Goal: Information Seeking & Learning: Find specific page/section

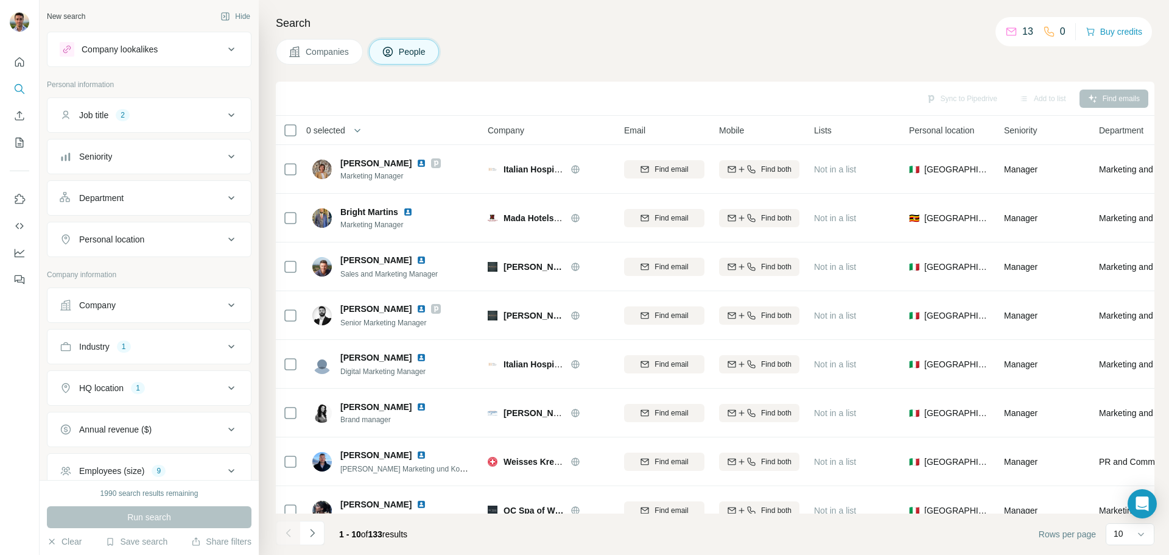
click at [228, 115] on icon at bounding box center [231, 115] width 6 height 4
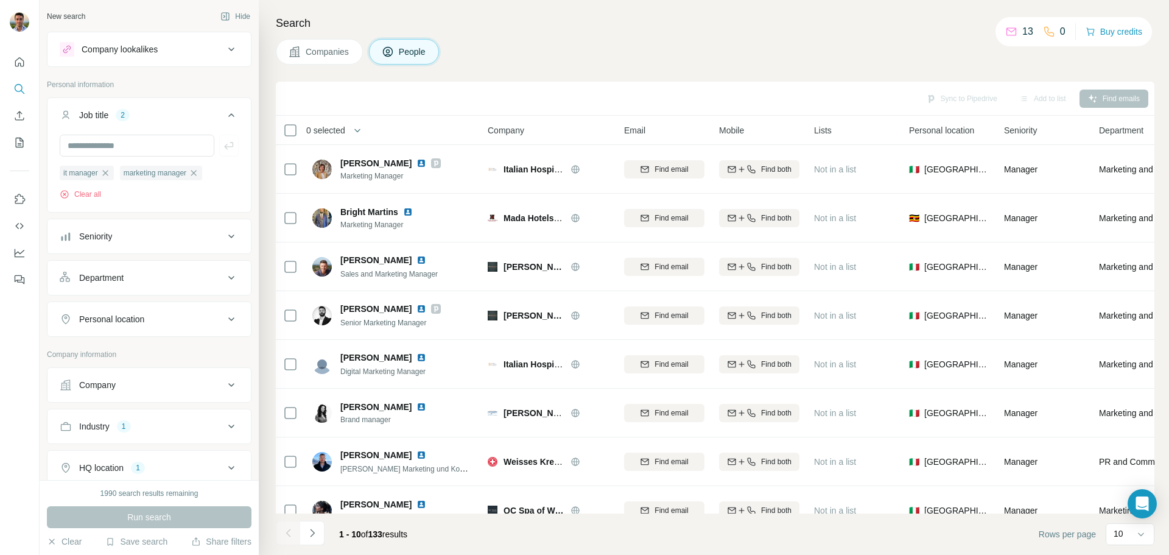
click at [224, 115] on icon at bounding box center [231, 115] width 15 height 15
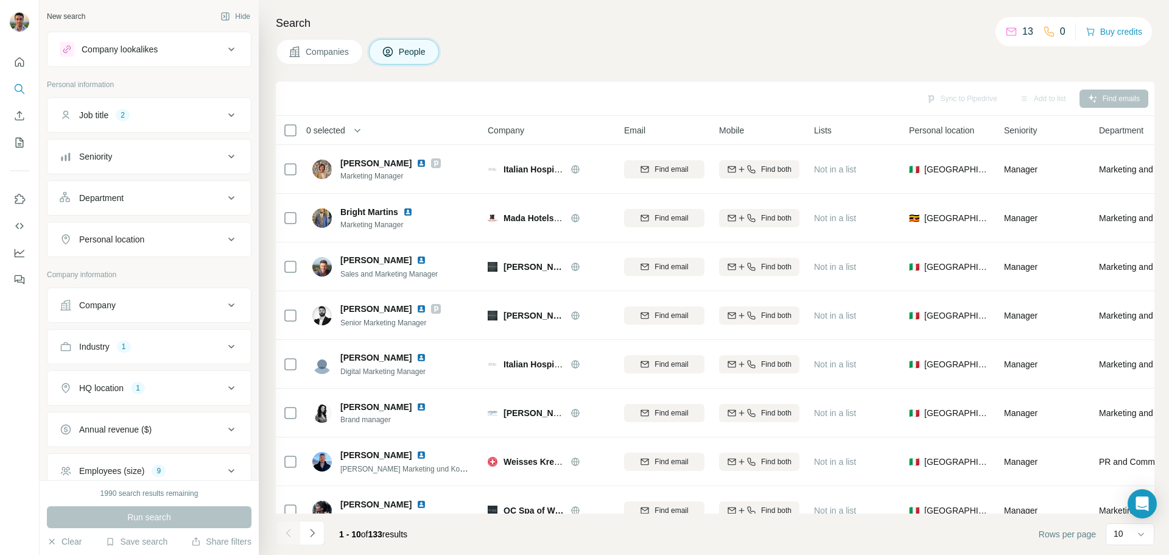
click at [224, 115] on icon at bounding box center [231, 115] width 15 height 15
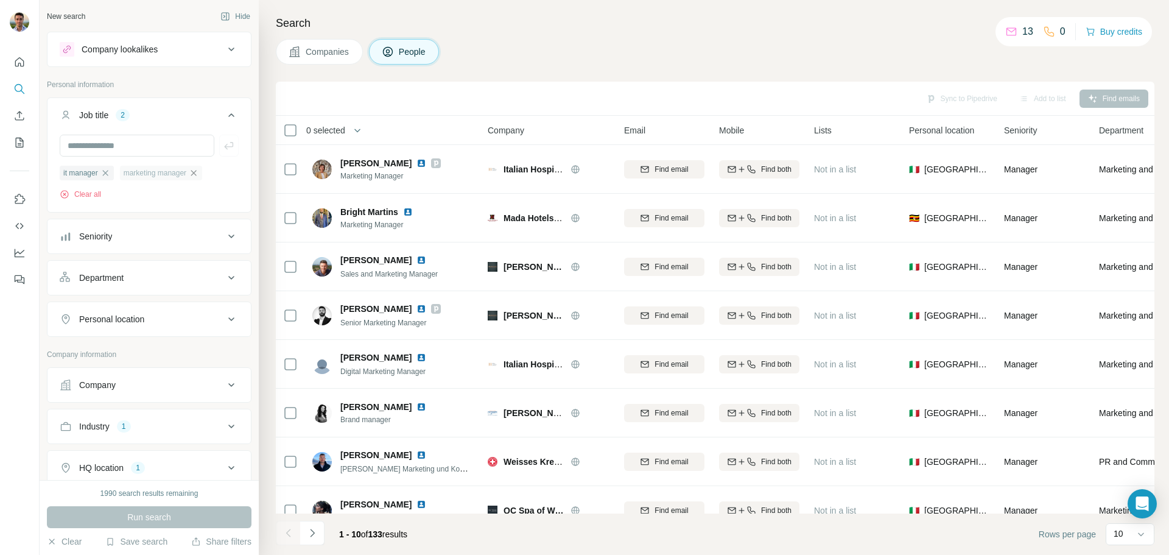
click at [199, 174] on icon "button" at bounding box center [194, 173] width 10 height 10
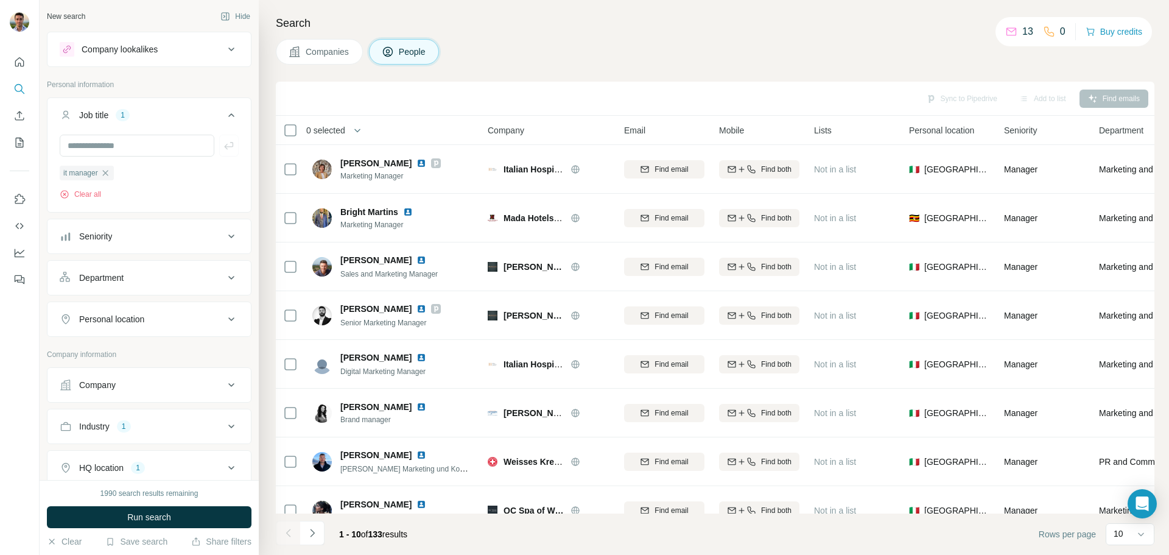
click at [108, 182] on div "it manager Clear all" at bounding box center [149, 182] width 179 height 35
click at [107, 177] on icon "button" at bounding box center [105, 173] width 10 height 10
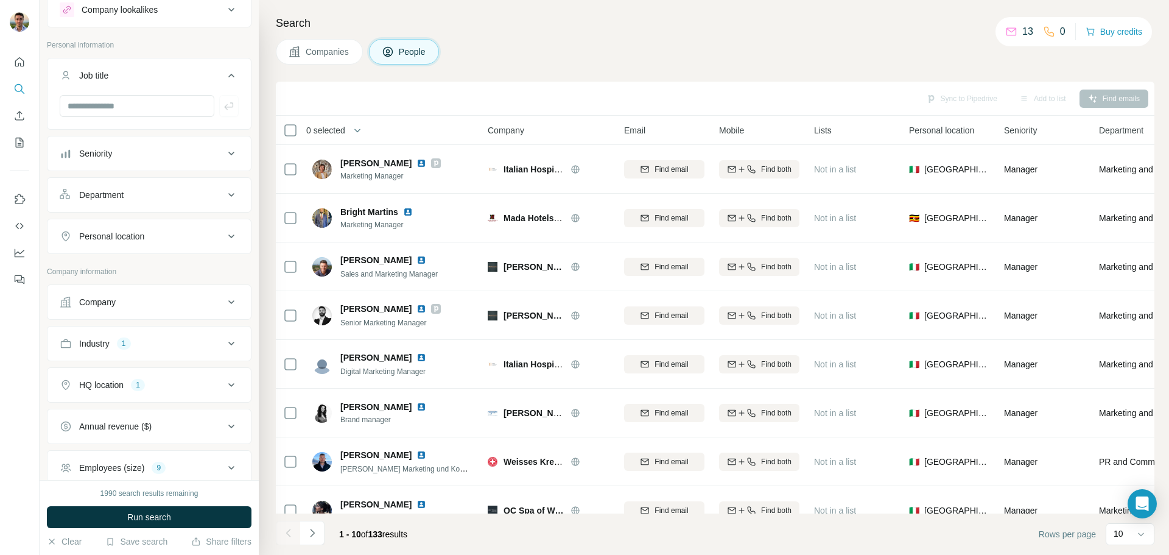
scroll to position [61, 0]
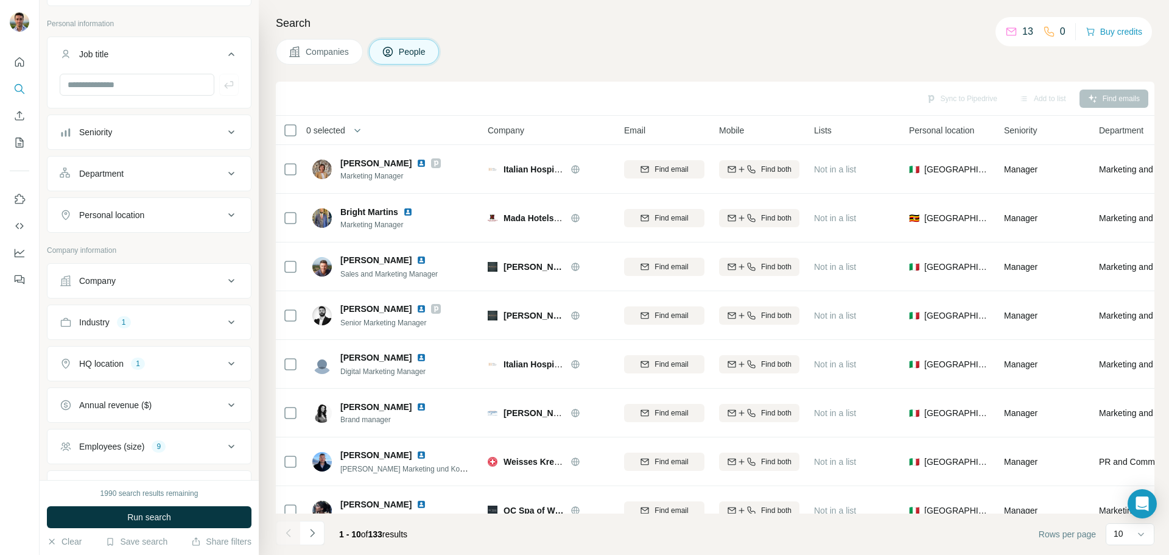
click at [224, 329] on icon at bounding box center [231, 322] width 15 height 15
click at [90, 381] on icon "button" at bounding box center [87, 379] width 5 height 5
click at [180, 398] on div "HQ location 1" at bounding box center [142, 400] width 164 height 12
click at [180, 399] on div "HQ location 1" at bounding box center [142, 400] width 164 height 12
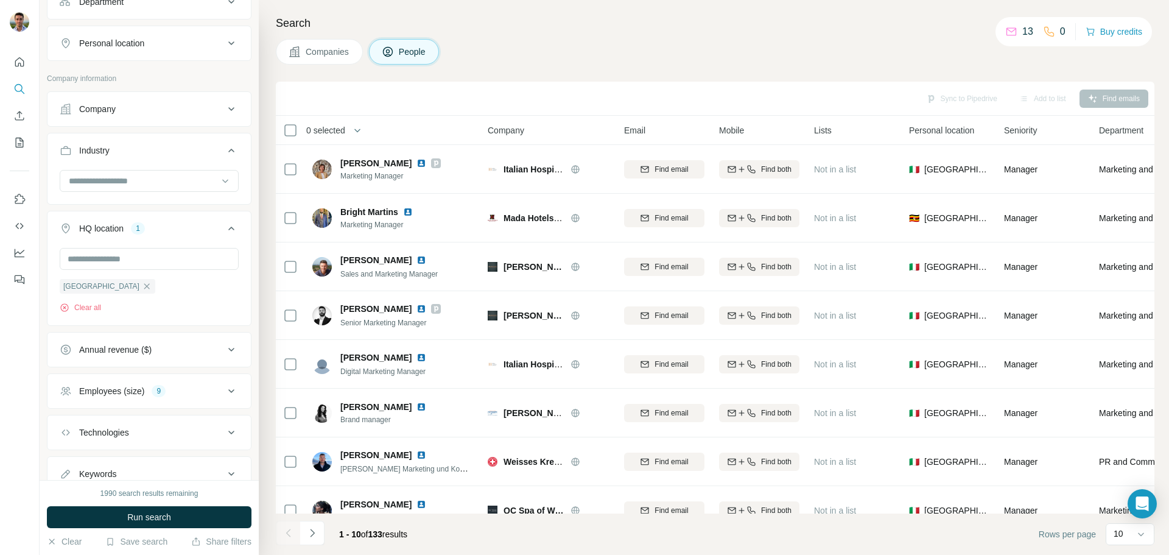
scroll to position [279, 0]
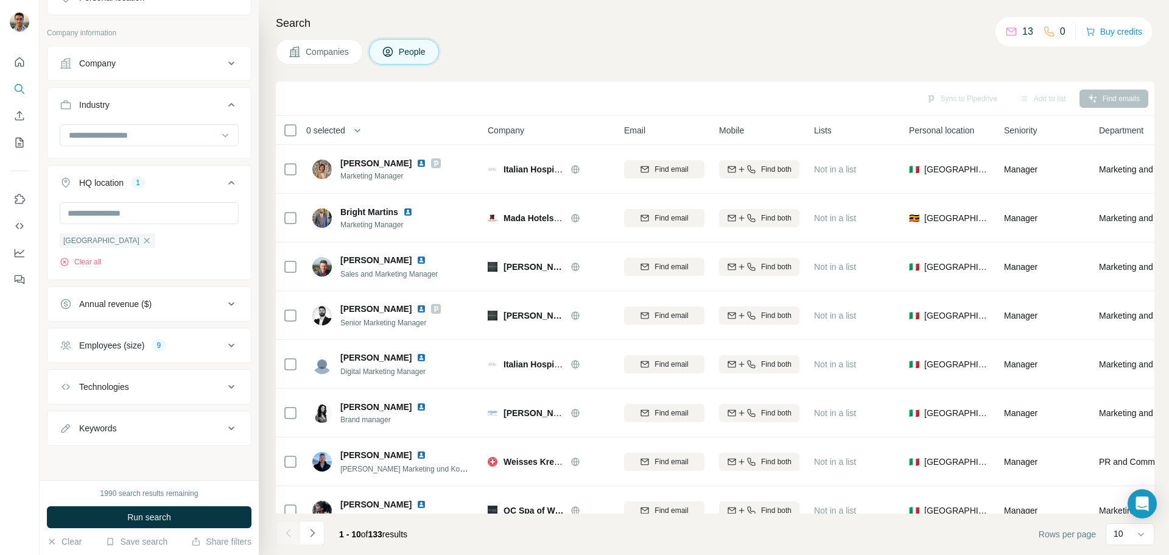
click at [188, 348] on div "Employees (size) 9" at bounding box center [142, 345] width 164 height 12
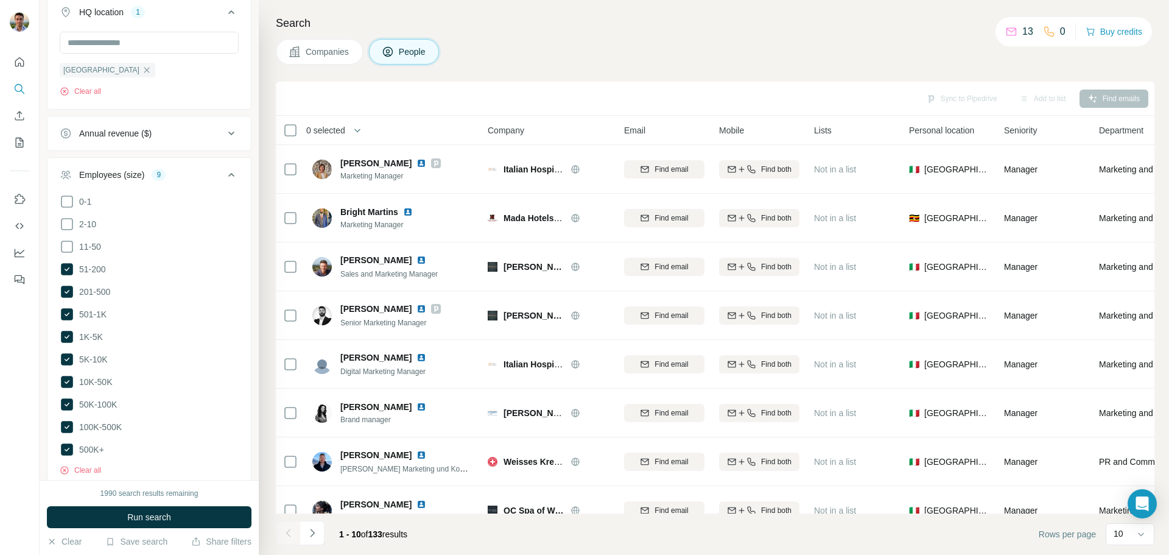
scroll to position [523, 0]
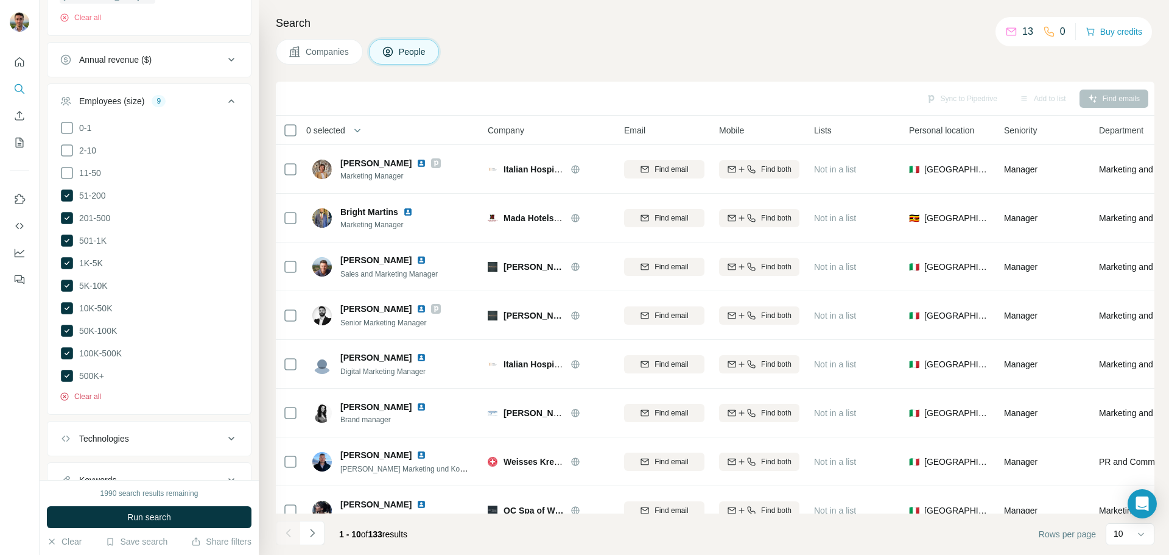
click at [86, 391] on button "Clear all" at bounding box center [80, 396] width 41 height 11
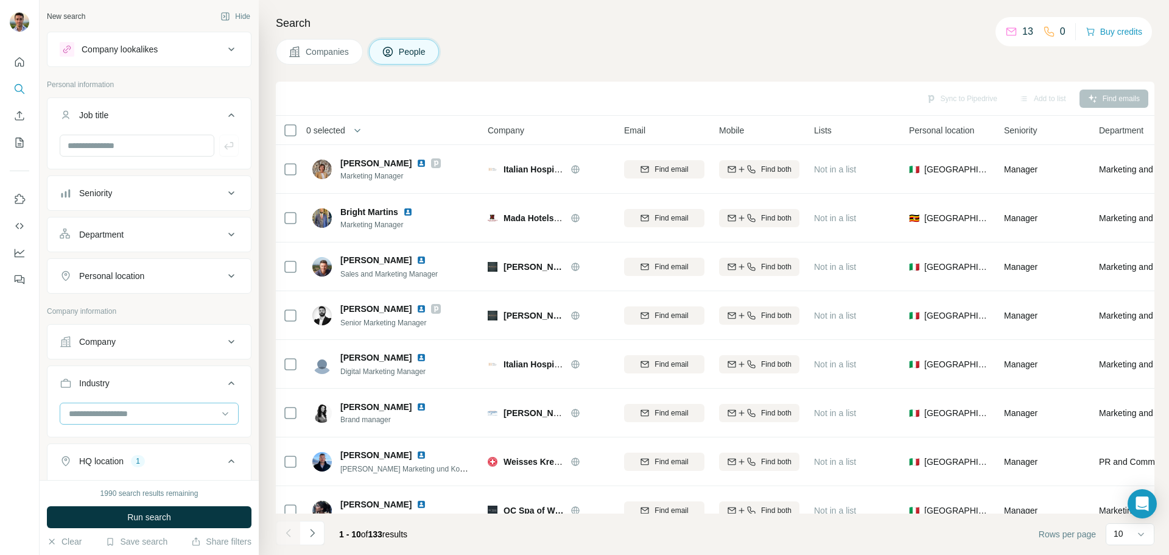
click at [132, 419] on input at bounding box center [143, 413] width 150 height 13
click at [131, 342] on div "Company" at bounding box center [142, 342] width 164 height 12
click at [127, 392] on input "text" at bounding box center [149, 395] width 179 height 22
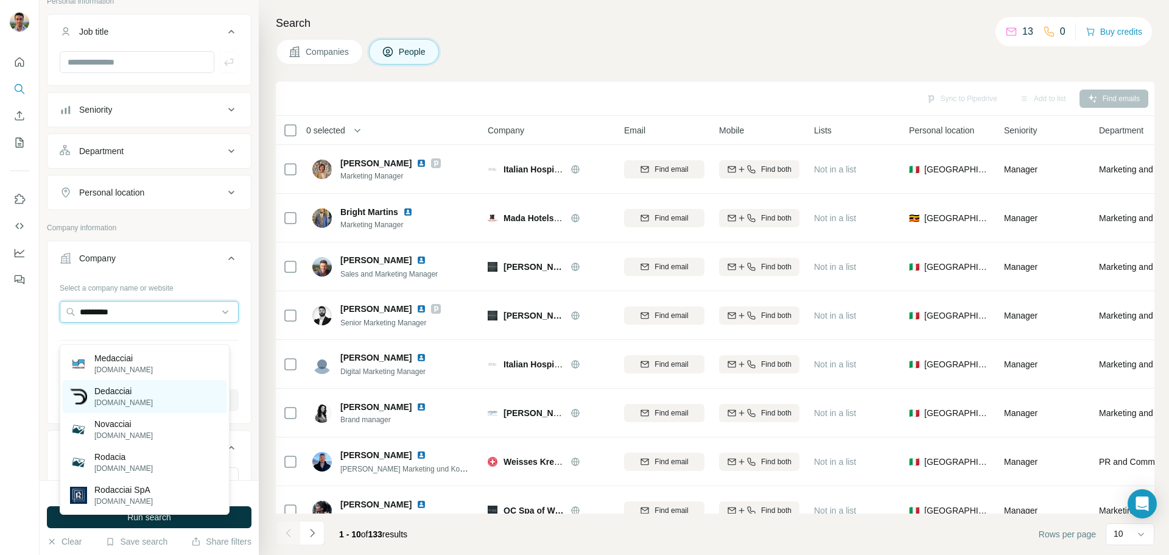
scroll to position [122, 0]
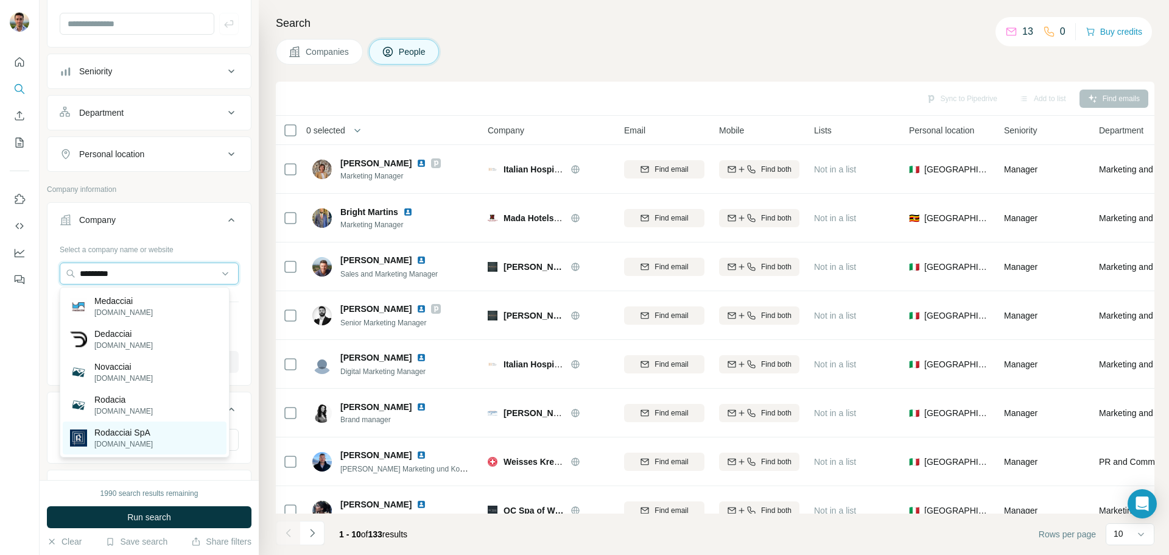
type input "*********"
click at [158, 435] on div "Rodacciai SpA [DOMAIN_NAME]" at bounding box center [145, 437] width 164 height 33
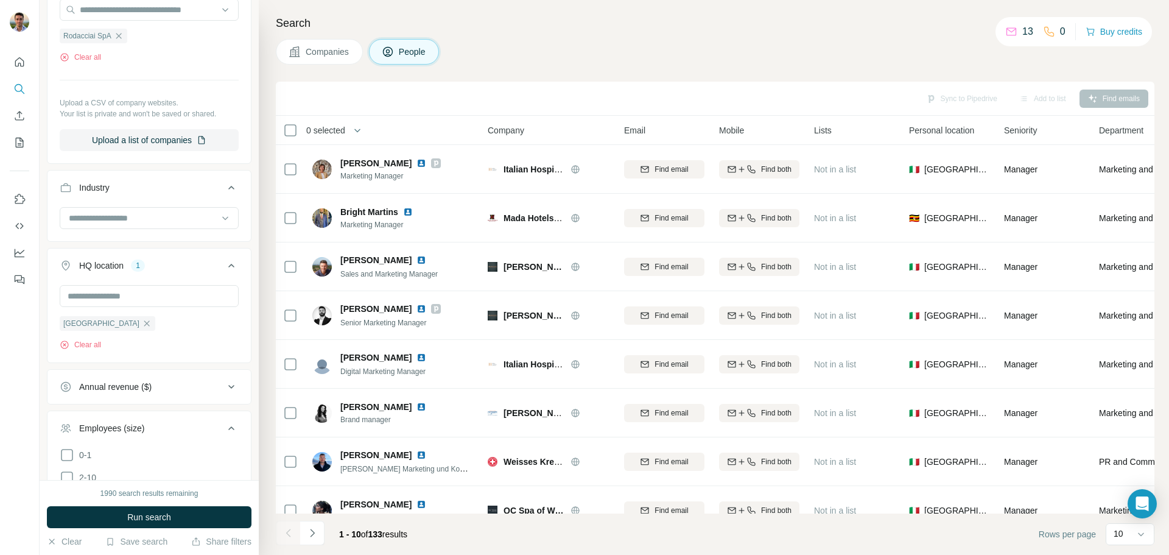
scroll to position [426, 0]
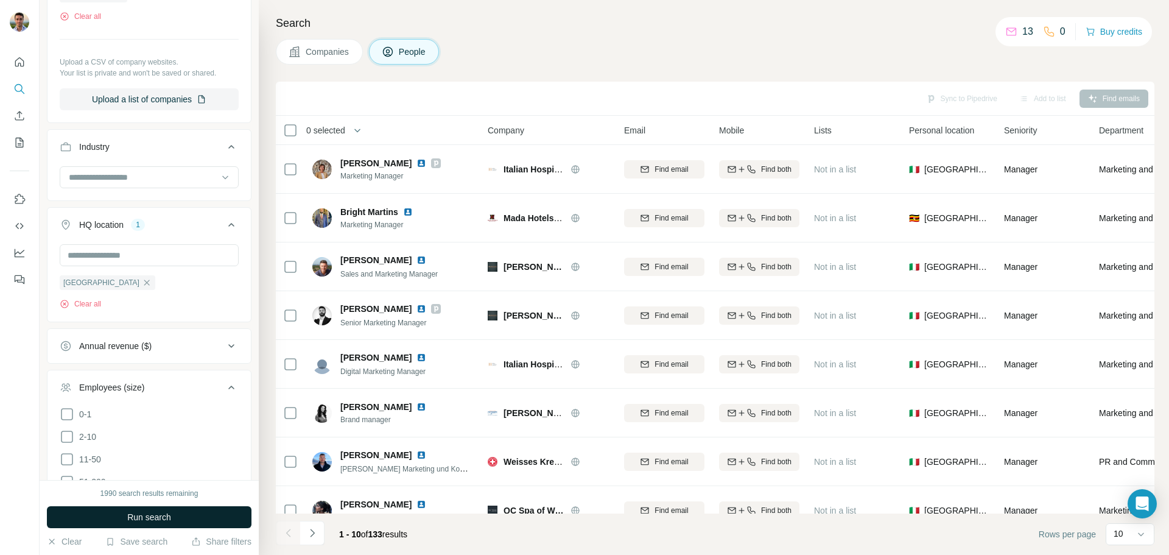
click at [165, 515] on span "Run search" at bounding box center [149, 517] width 44 height 12
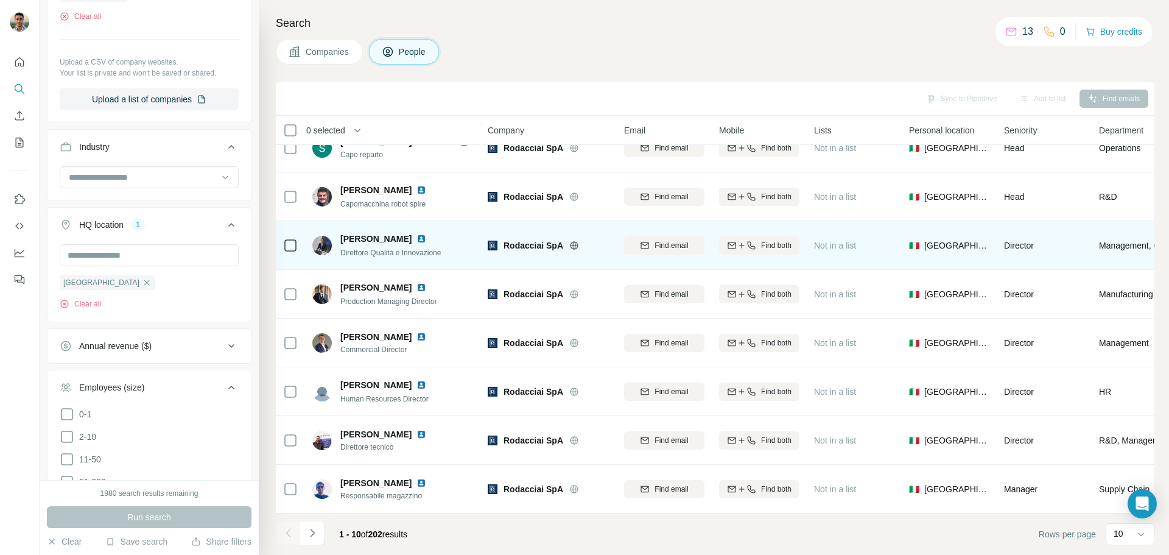
scroll to position [125, 0]
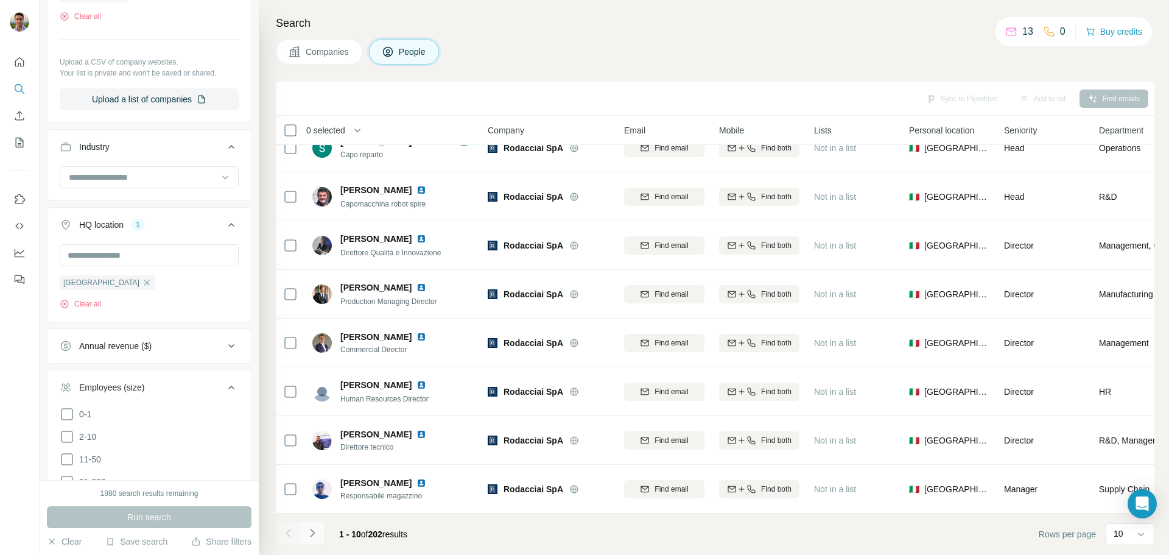
click at [318, 531] on icon "Navigate to next page" at bounding box center [312, 533] width 12 height 12
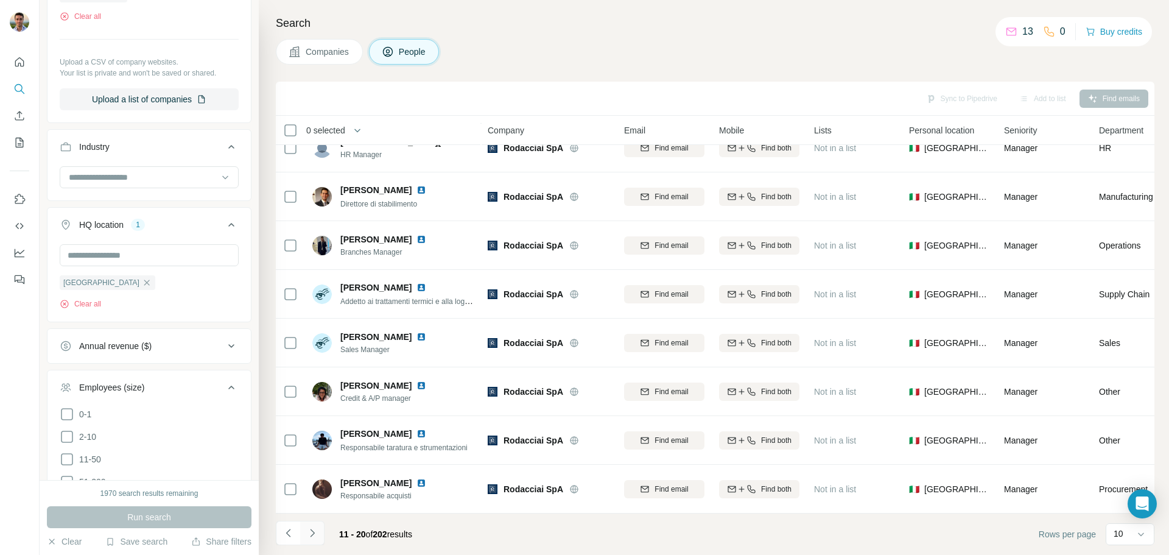
click at [321, 534] on button "Navigate to next page" at bounding box center [312, 533] width 24 height 24
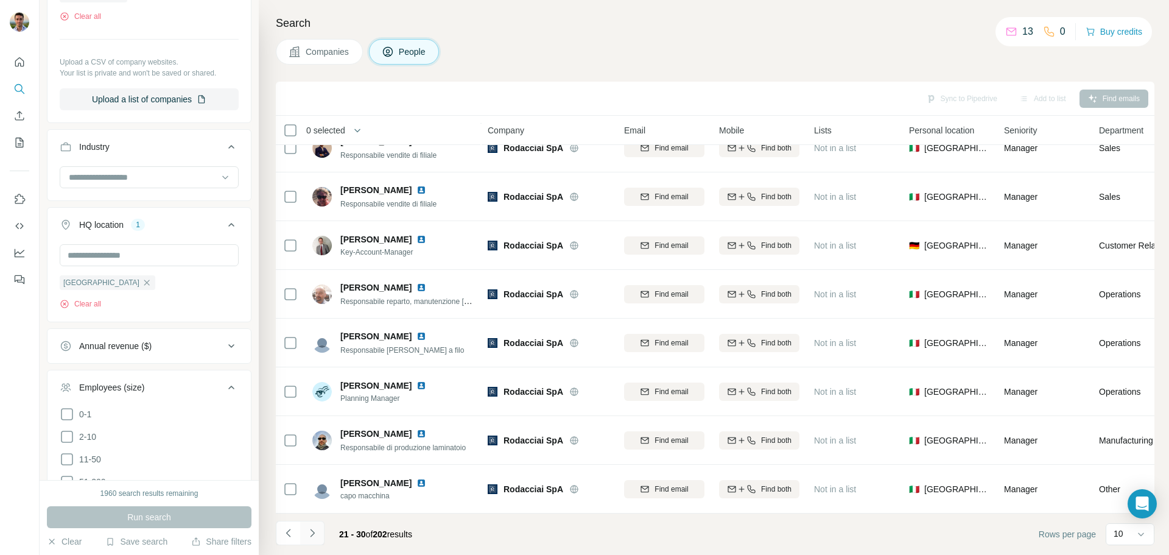
click at [322, 530] on button "Navigate to next page" at bounding box center [312, 533] width 24 height 24
click at [312, 540] on button "Navigate to next page" at bounding box center [312, 533] width 24 height 24
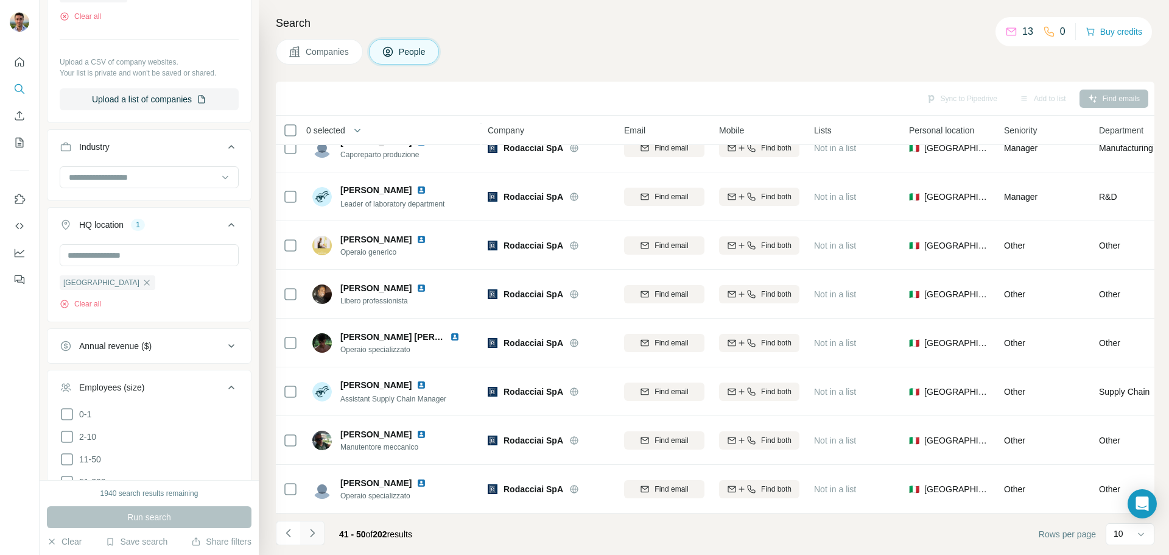
click at [315, 534] on icon "Navigate to next page" at bounding box center [312, 533] width 12 height 12
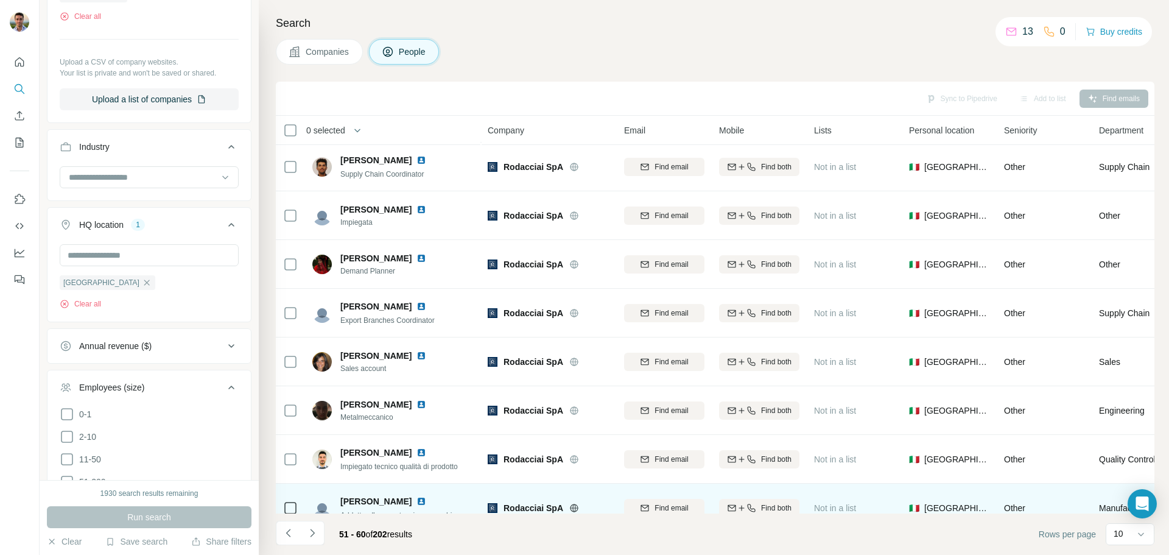
scroll to position [0, 0]
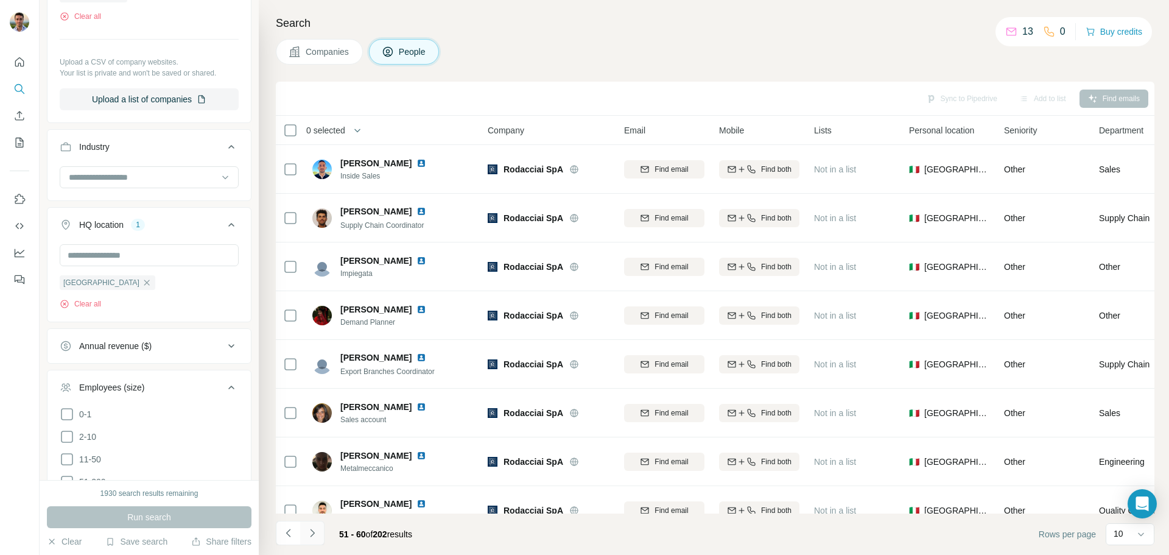
click at [320, 531] on button "Navigate to next page" at bounding box center [312, 533] width 24 height 24
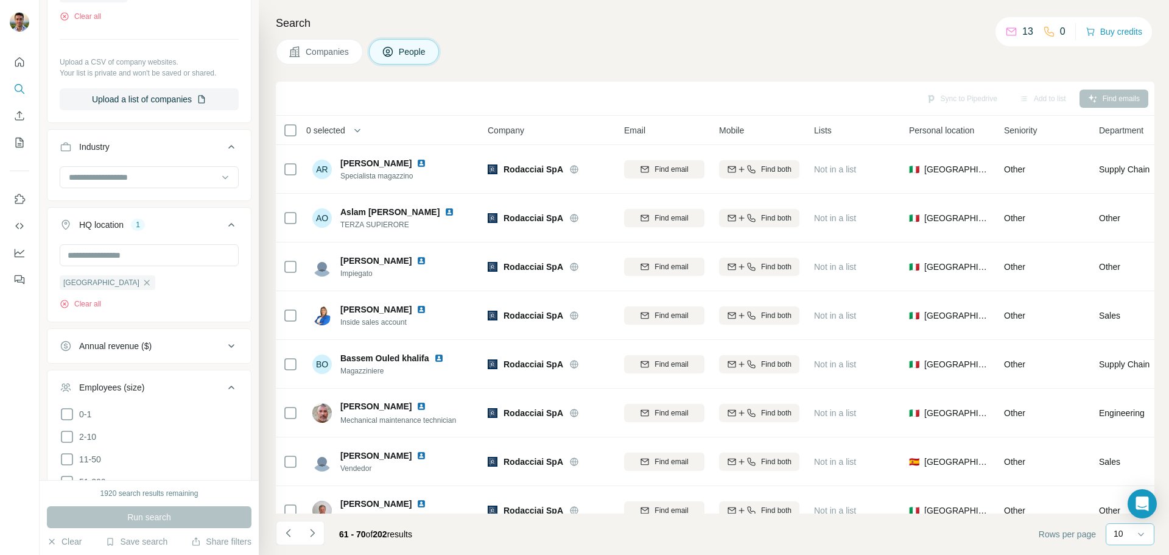
click at [1129, 530] on div "10" at bounding box center [1129, 533] width 30 height 12
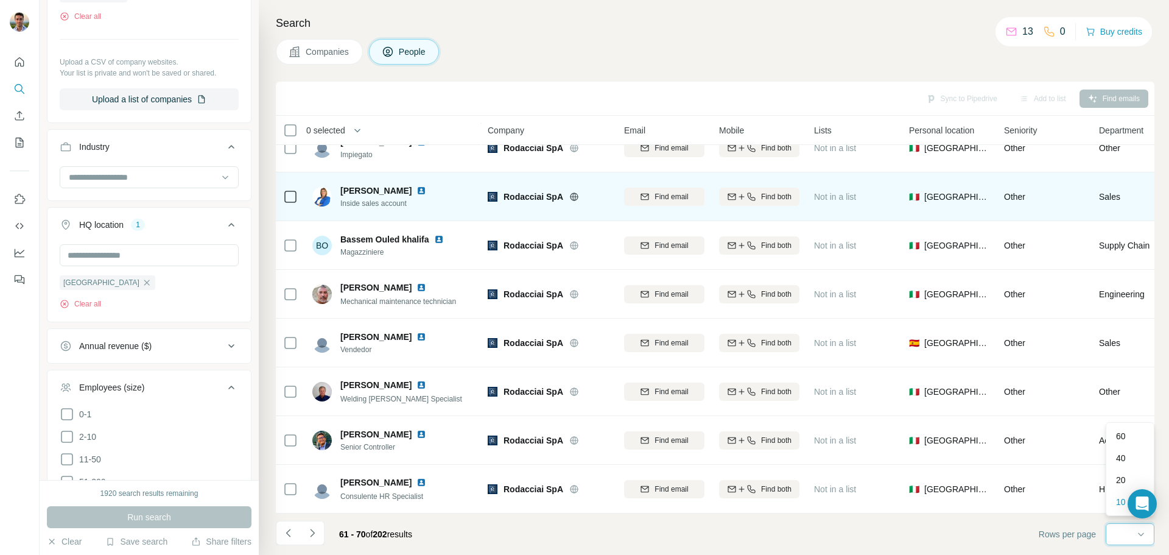
scroll to position [125, 0]
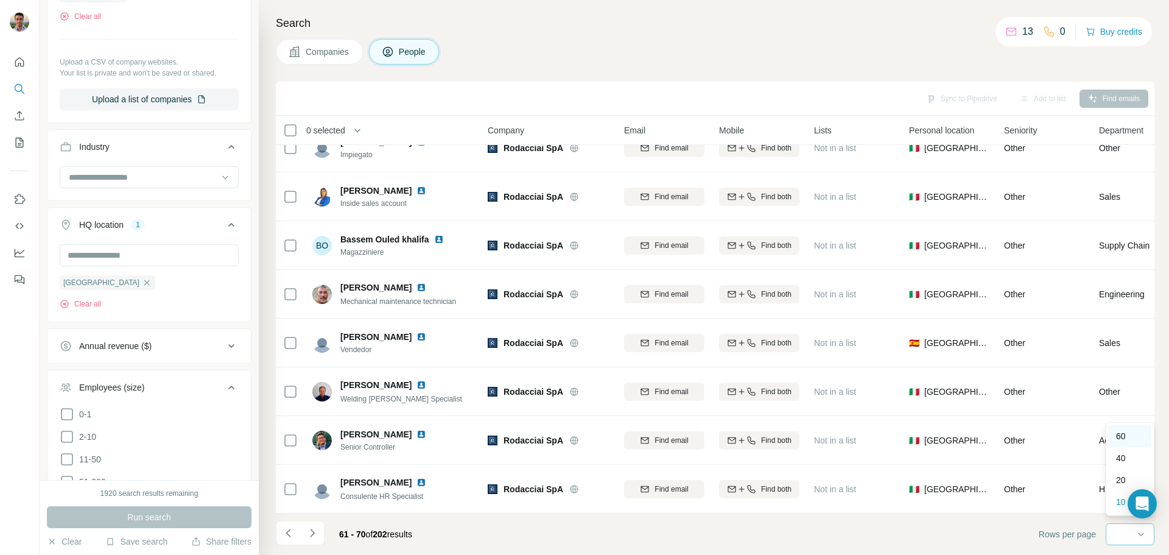
click at [1127, 437] on div "60" at bounding box center [1130, 436] width 28 height 12
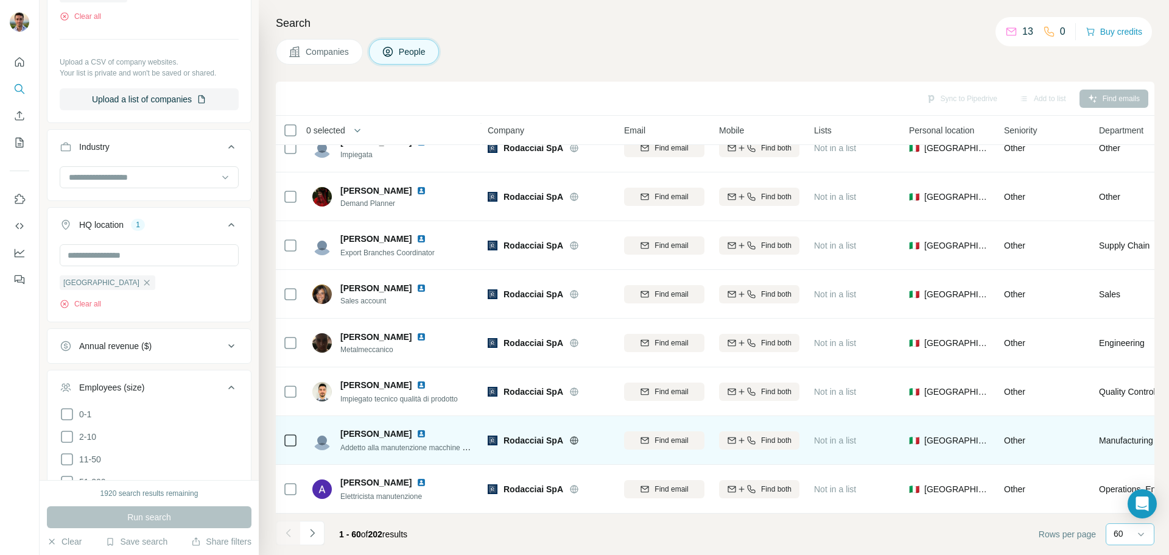
scroll to position [2561, 0]
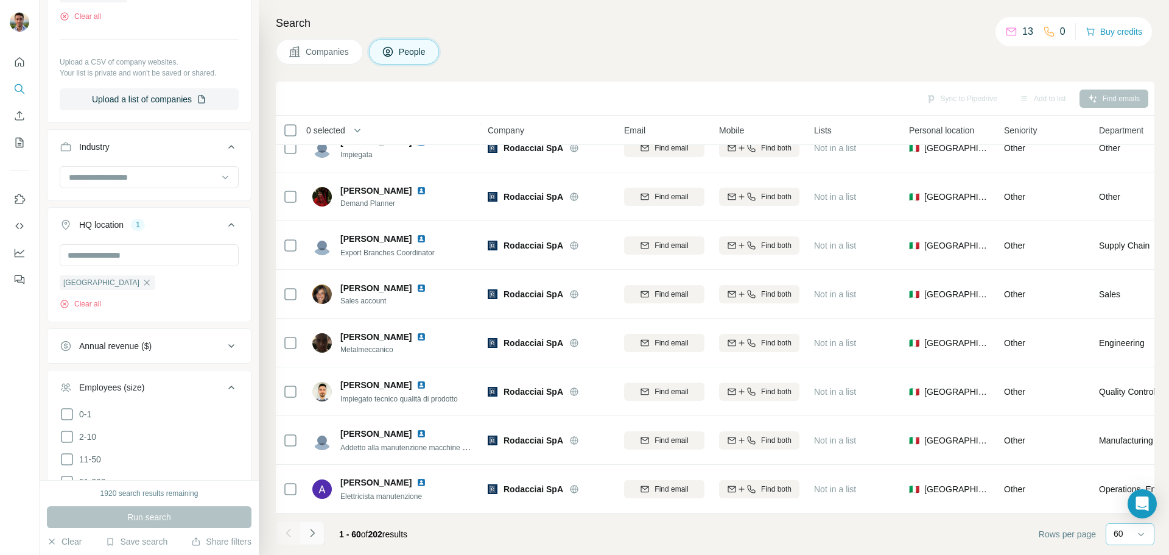
click at [312, 531] on icon "Navigate to next page" at bounding box center [312, 533] width 4 height 8
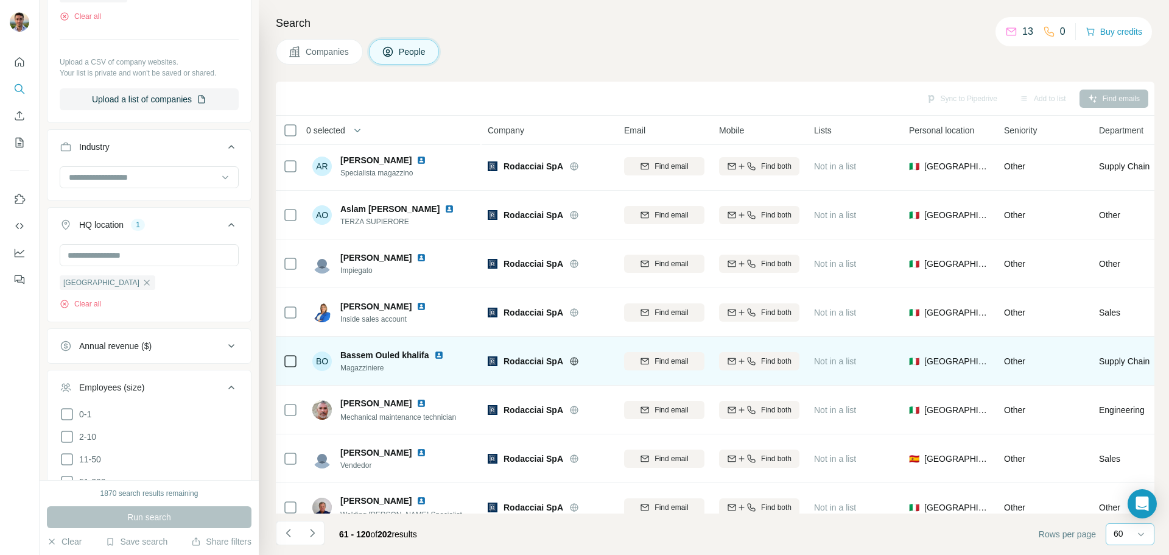
scroll to position [0, 0]
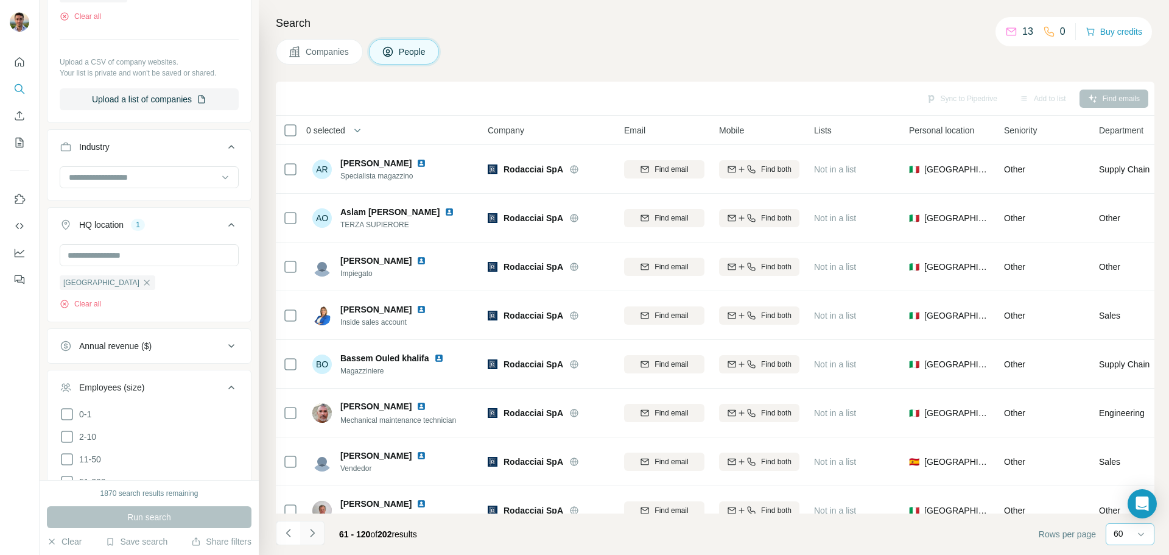
click at [316, 537] on icon "Navigate to next page" at bounding box center [312, 533] width 12 height 12
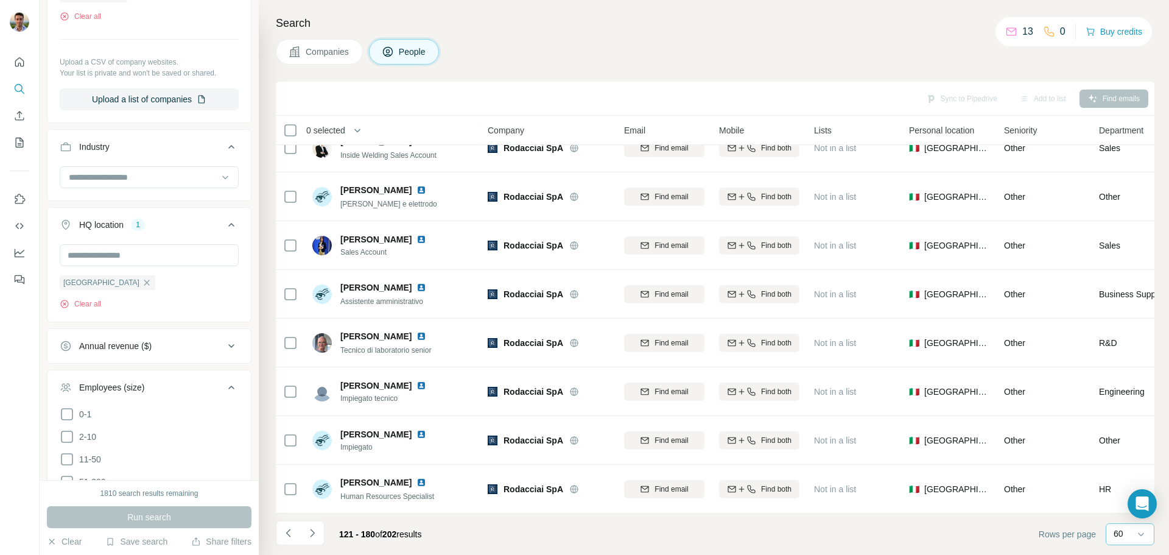
scroll to position [2561, 0]
click at [319, 535] on button "Navigate to next page" at bounding box center [312, 533] width 24 height 24
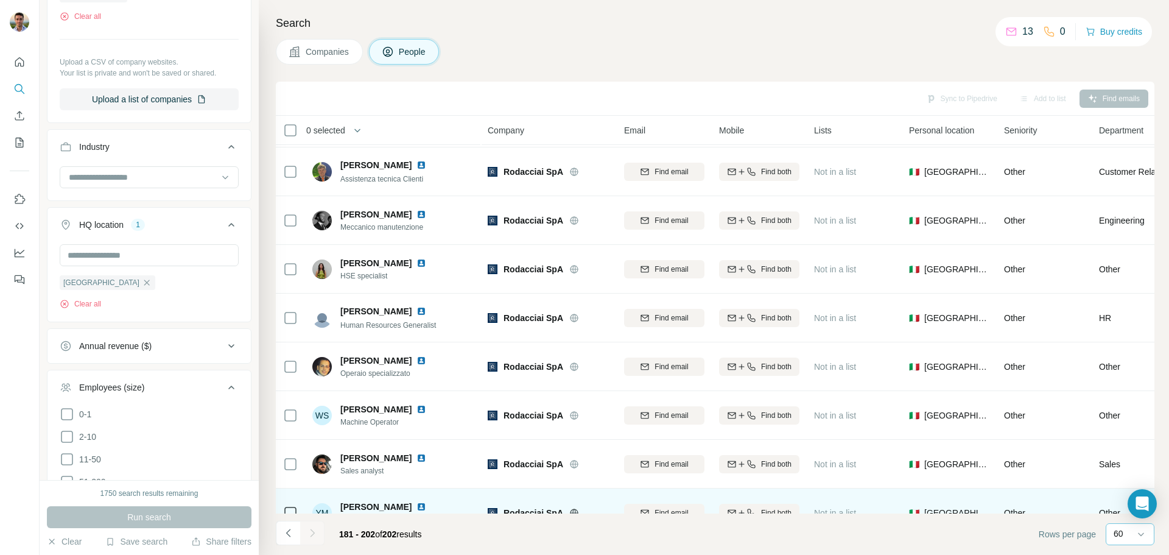
scroll to position [710, 0]
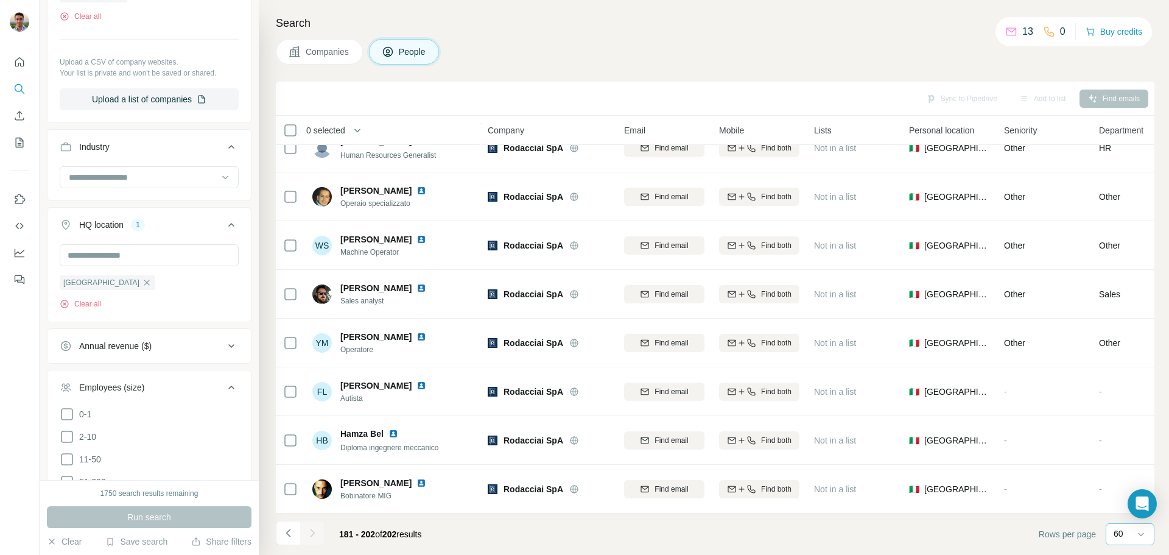
click at [313, 534] on div at bounding box center [312, 533] width 24 height 24
click at [71, 305] on button "Clear all" at bounding box center [80, 303] width 41 height 11
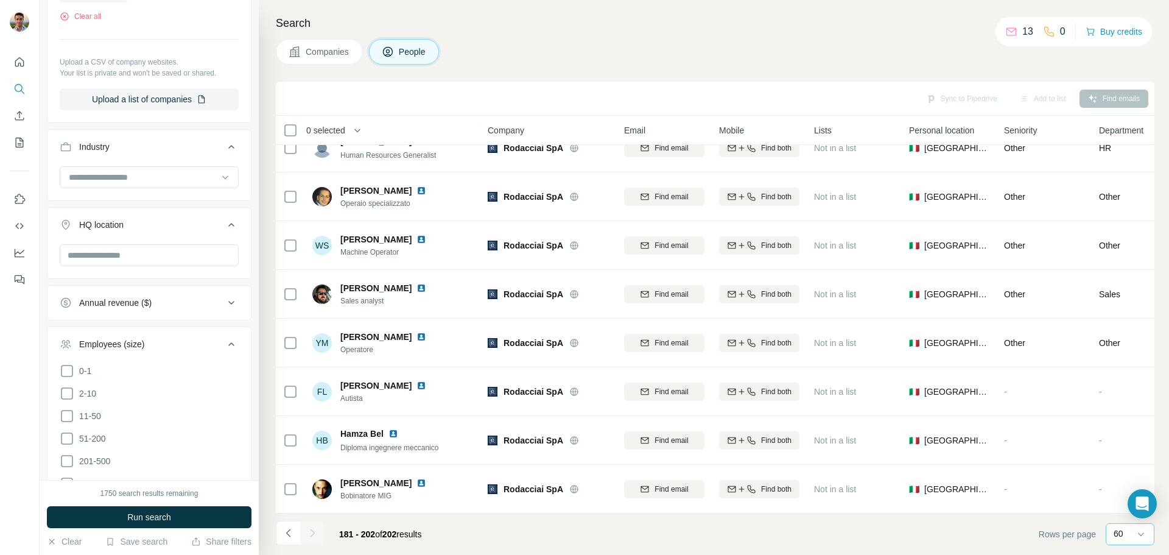
drag, startPoint x: 71, startPoint y: 305, endPoint x: 95, endPoint y: 270, distance: 42.1
click at [95, 277] on ul "Company 1 Select a company name or website Rodacciai SpA Clear all Upload a CSV…" at bounding box center [149, 310] width 205 height 825
click at [94, 254] on input "text" at bounding box center [149, 255] width 179 height 22
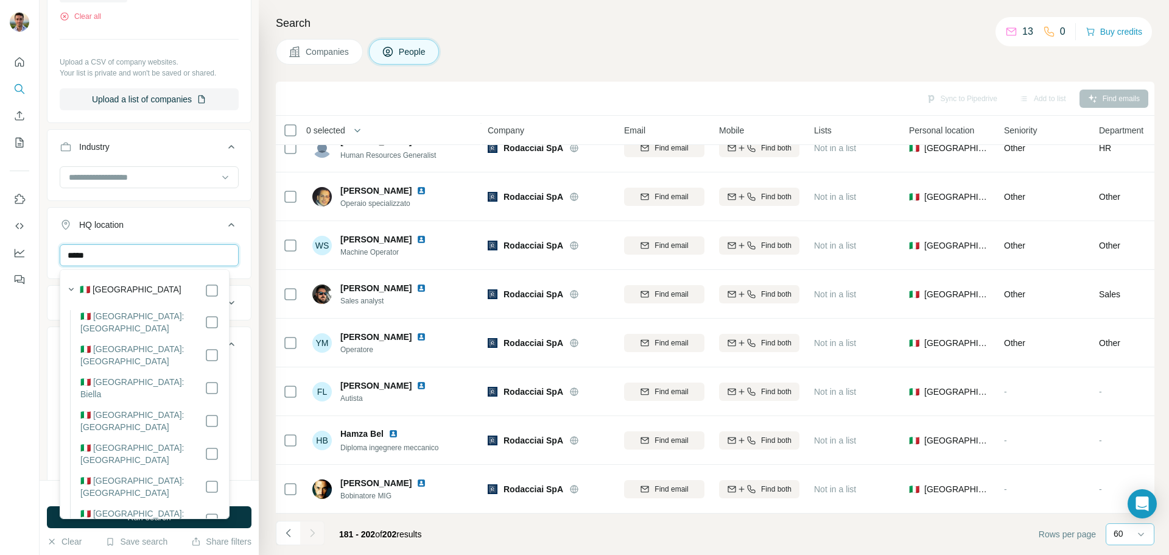
type input "*****"
click at [174, 284] on div "🇮🇹 [GEOGRAPHIC_DATA]" at bounding box center [149, 290] width 139 height 15
click at [178, 287] on div "🇮🇹 [GEOGRAPHIC_DATA]" at bounding box center [149, 290] width 139 height 15
click at [190, 292] on div "🇮🇹 [GEOGRAPHIC_DATA]" at bounding box center [149, 290] width 139 height 15
click at [192, 294] on div "🇮🇹 [GEOGRAPHIC_DATA]" at bounding box center [149, 290] width 139 height 15
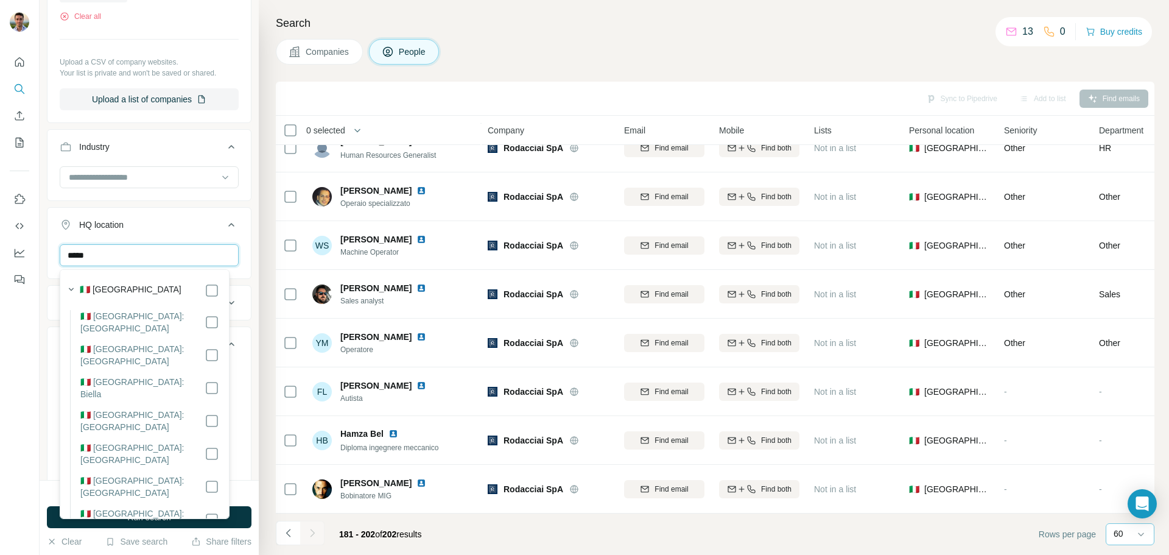
click at [112, 261] on input "*****" at bounding box center [149, 255] width 179 height 22
click at [102, 253] on input "*****" at bounding box center [149, 255] width 179 height 22
click at [125, 327] on li "🇮🇹 [GEOGRAPHIC_DATA]: [GEOGRAPHIC_DATA]" at bounding box center [144, 326] width 149 height 33
click at [124, 317] on label "🇮🇹 [GEOGRAPHIC_DATA]: [GEOGRAPHIC_DATA]" at bounding box center [142, 322] width 124 height 24
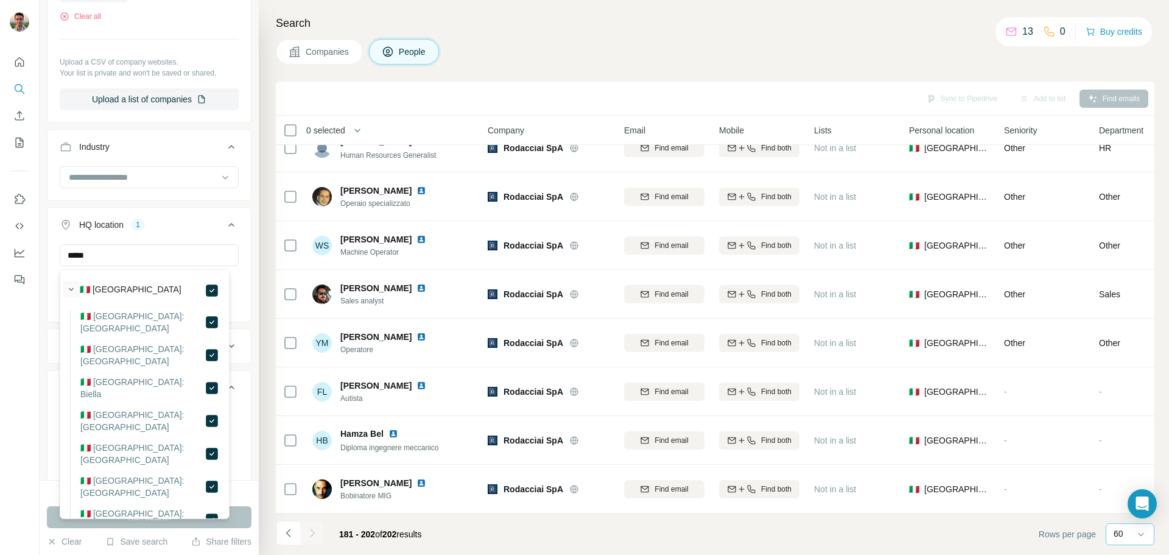
click at [71, 289] on icon "button" at bounding box center [71, 289] width 12 height 12
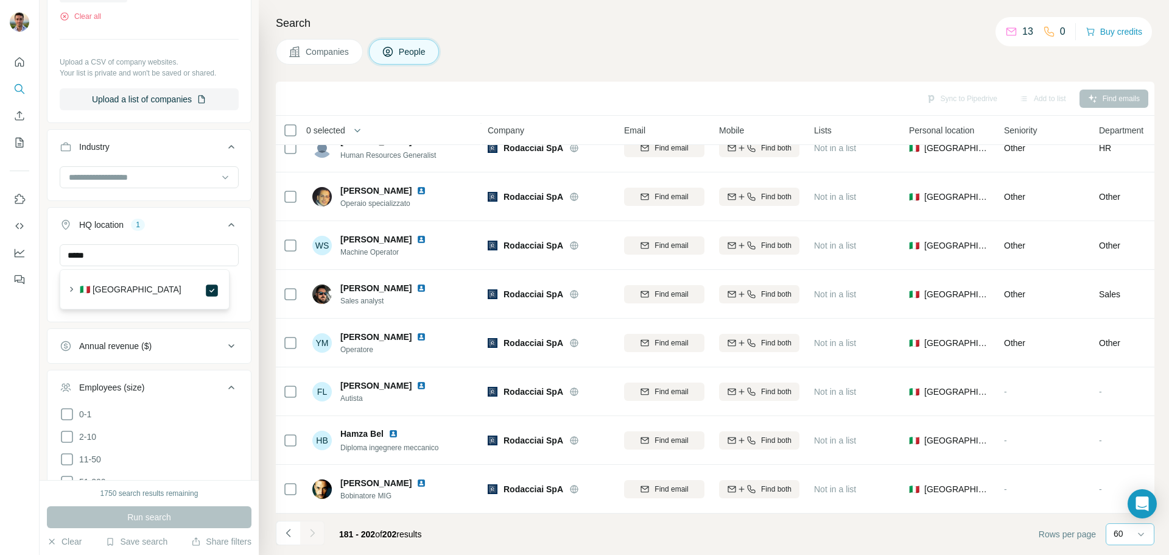
click at [116, 330] on div "Annual revenue ($)" at bounding box center [149, 345] width 205 height 35
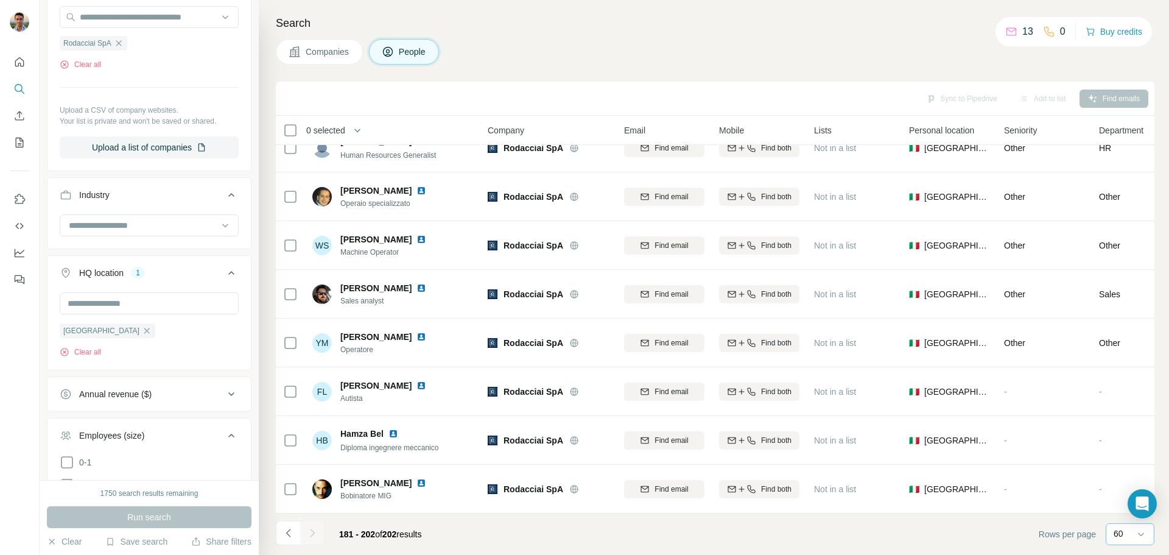
scroll to position [305, 0]
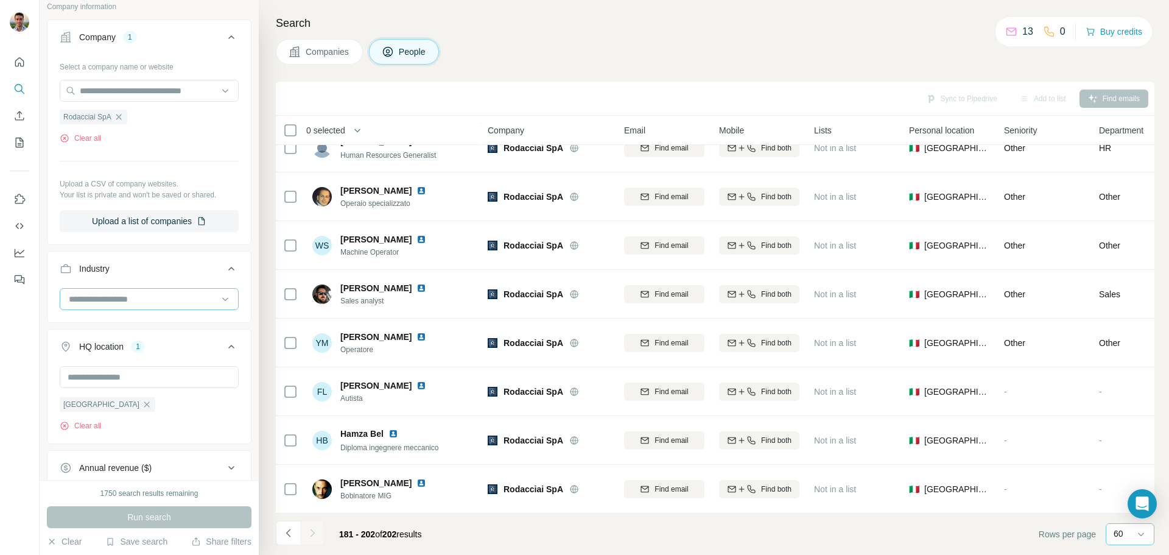
click at [136, 306] on input at bounding box center [143, 298] width 150 height 13
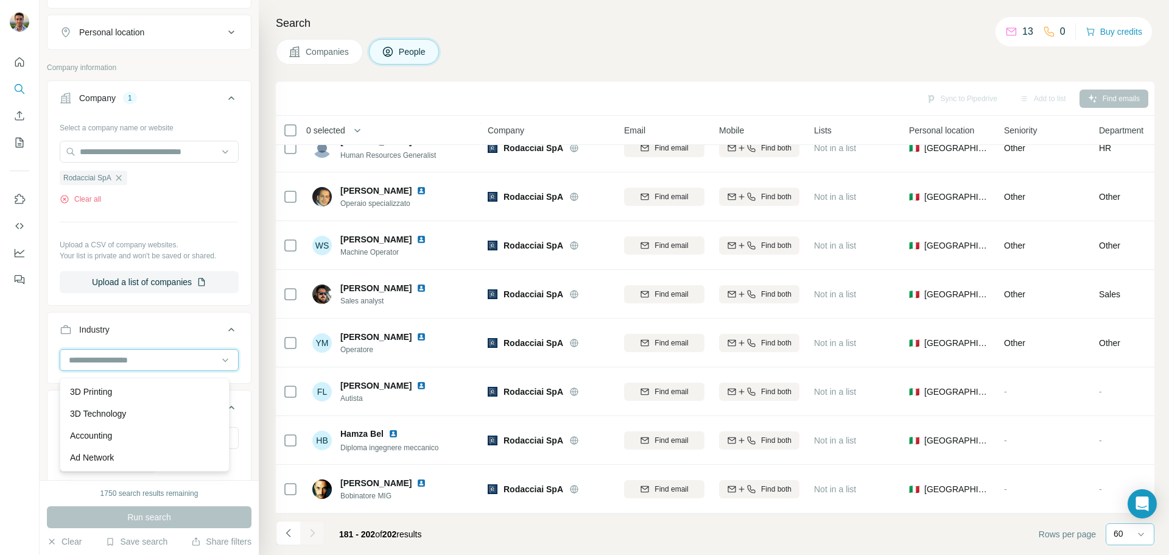
scroll to position [183, 0]
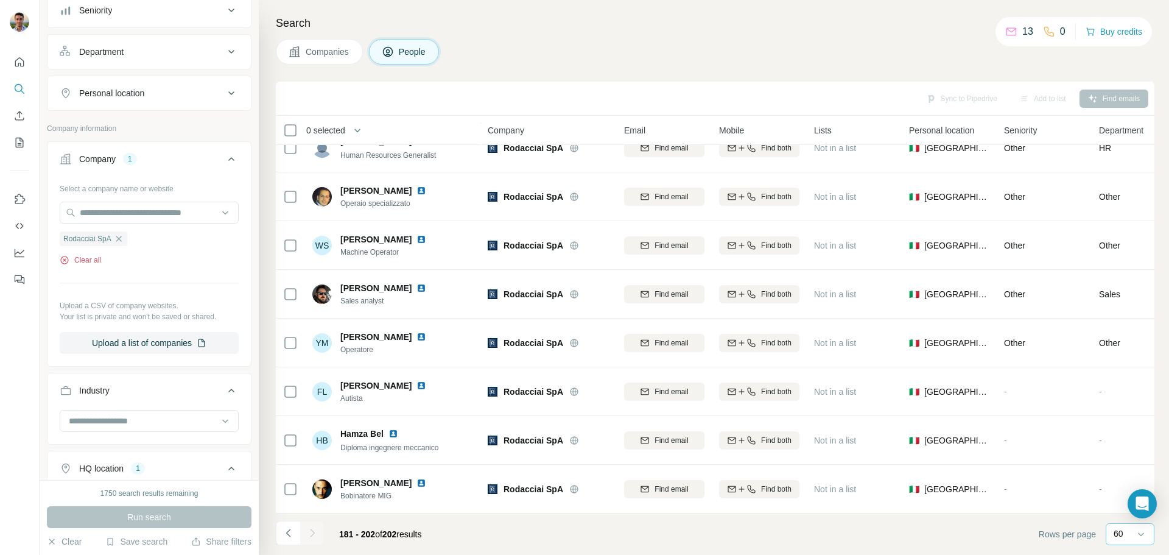
click at [99, 256] on button "Clear all" at bounding box center [80, 260] width 41 height 11
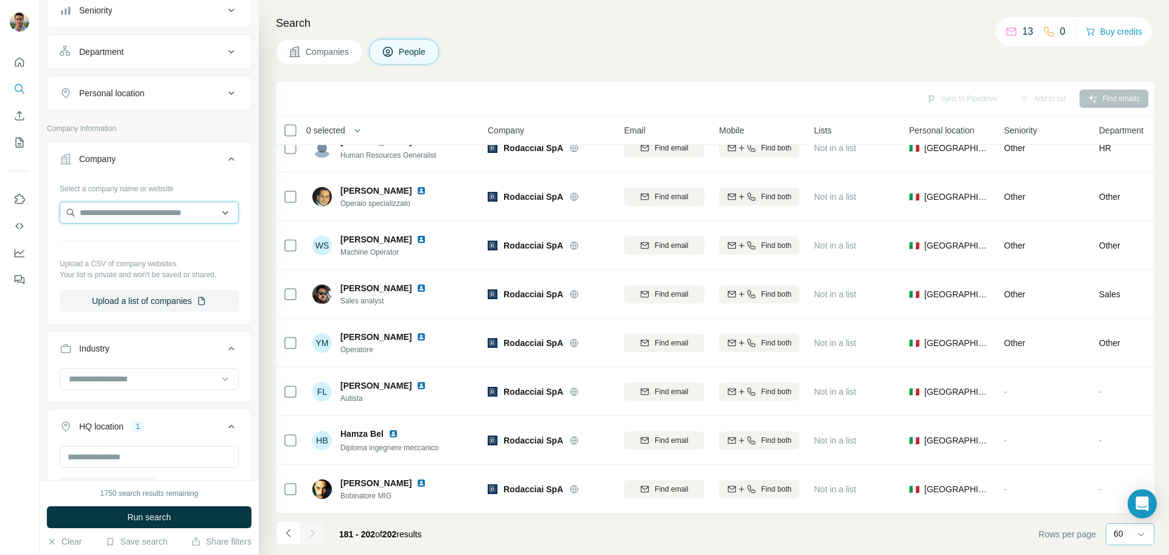
click at [89, 206] on input "text" at bounding box center [149, 213] width 179 height 22
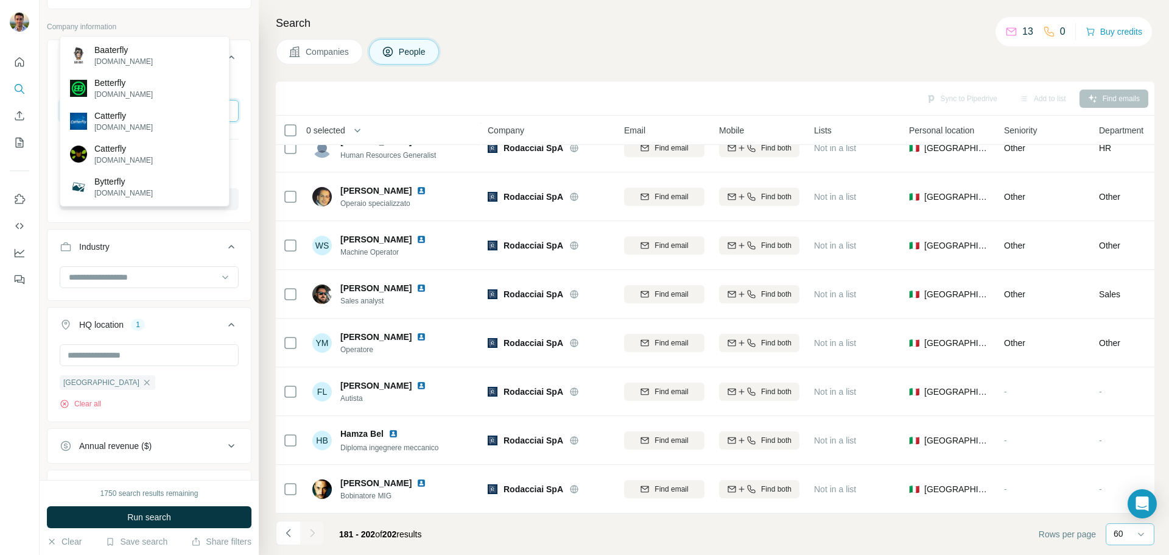
scroll to position [244, 0]
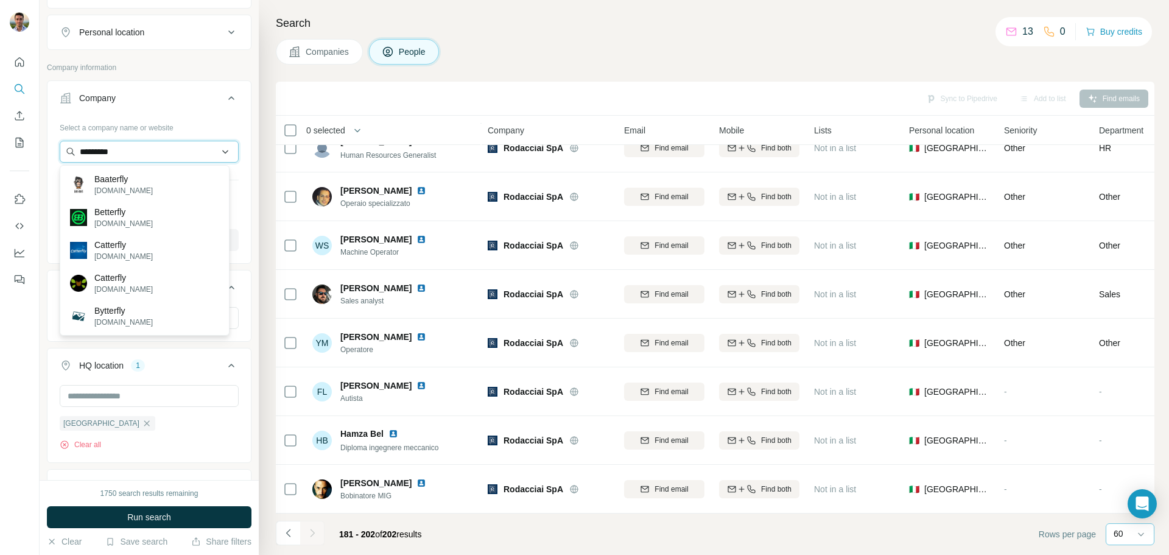
click at [104, 155] on input "*********" at bounding box center [149, 152] width 179 height 22
click at [151, 144] on input "*********" at bounding box center [149, 152] width 179 height 22
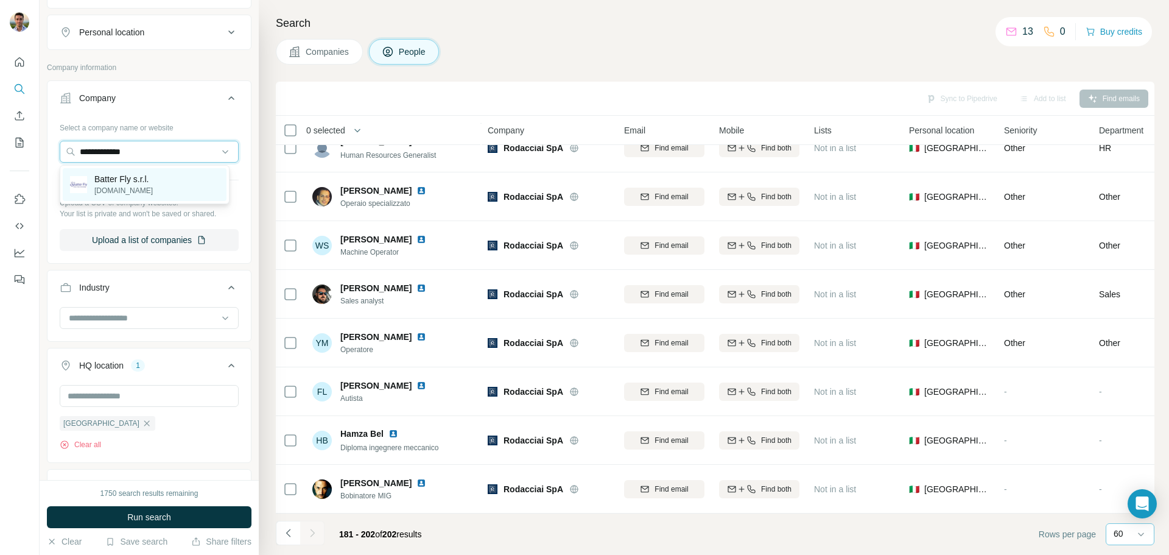
type input "**********"
click at [143, 185] on p "Batter Fly s.r.l." at bounding box center [123, 179] width 58 height 12
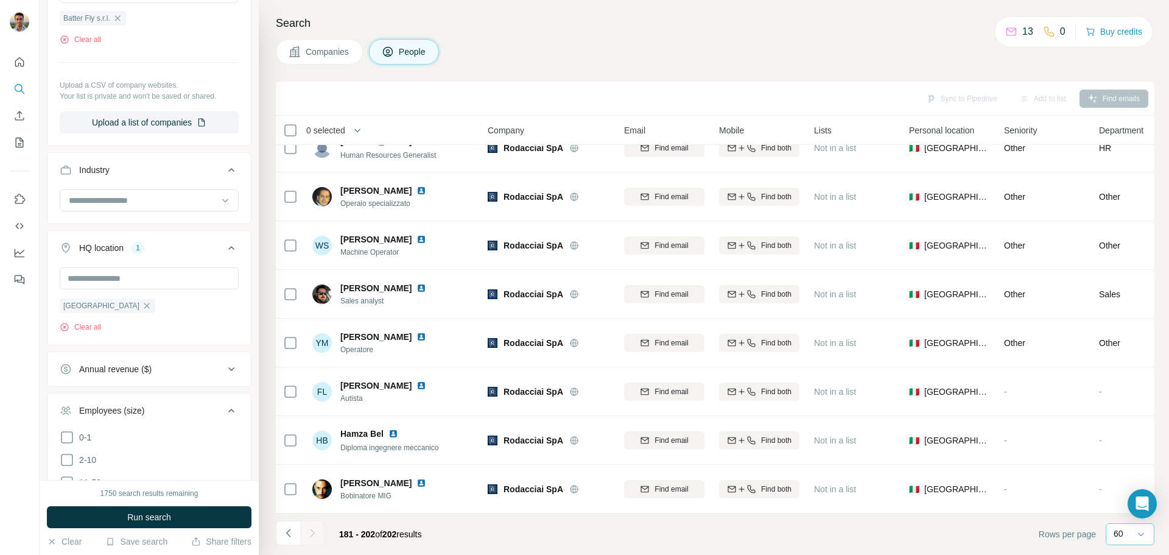
scroll to position [426, 0]
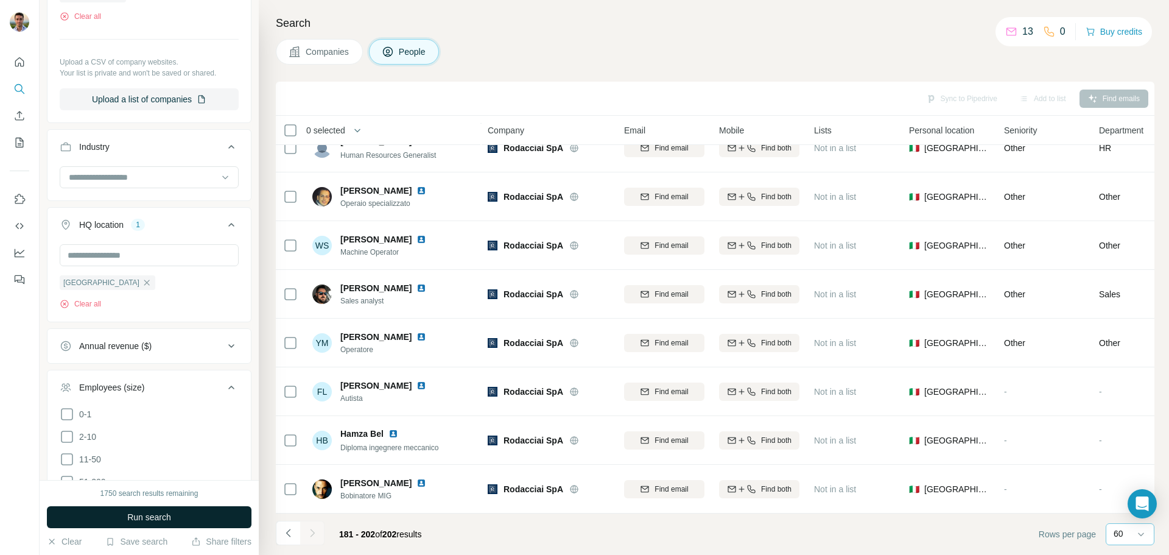
click at [164, 518] on span "Run search" at bounding box center [149, 517] width 44 height 12
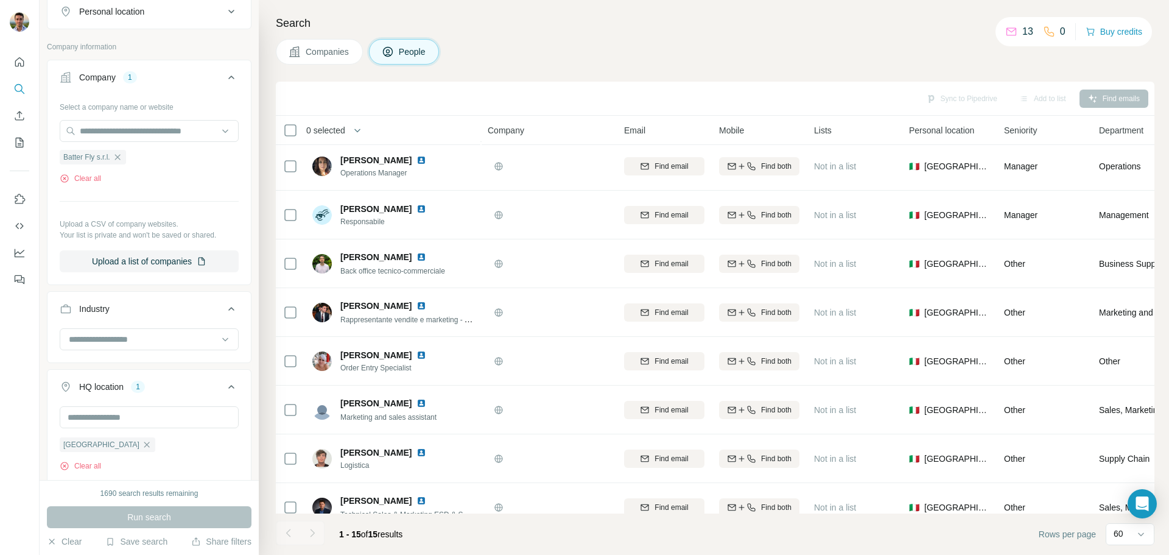
scroll to position [244, 0]
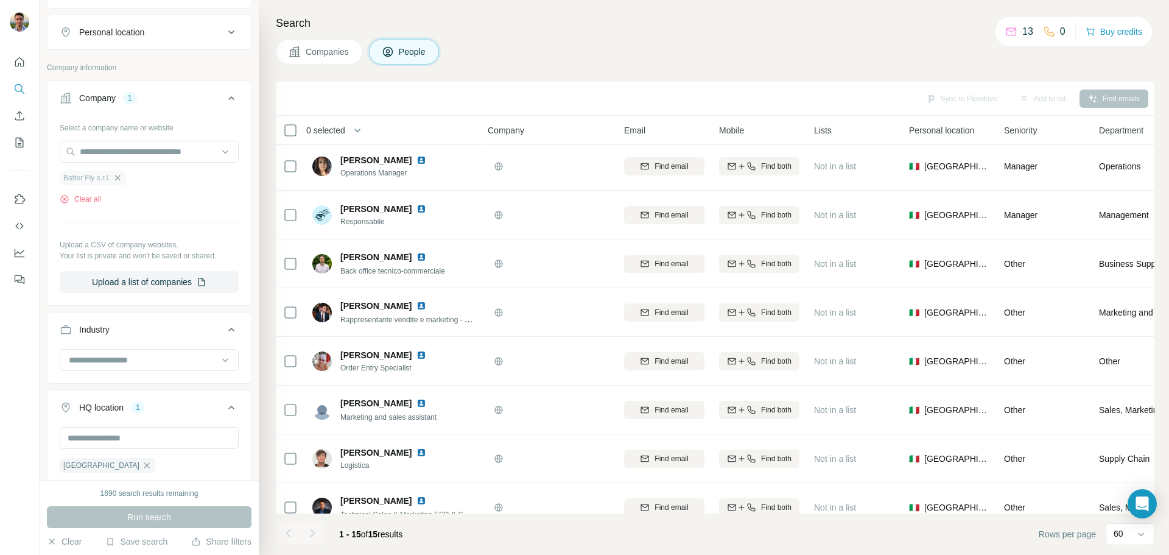
click at [118, 177] on icon "button" at bounding box center [118, 178] width 10 height 10
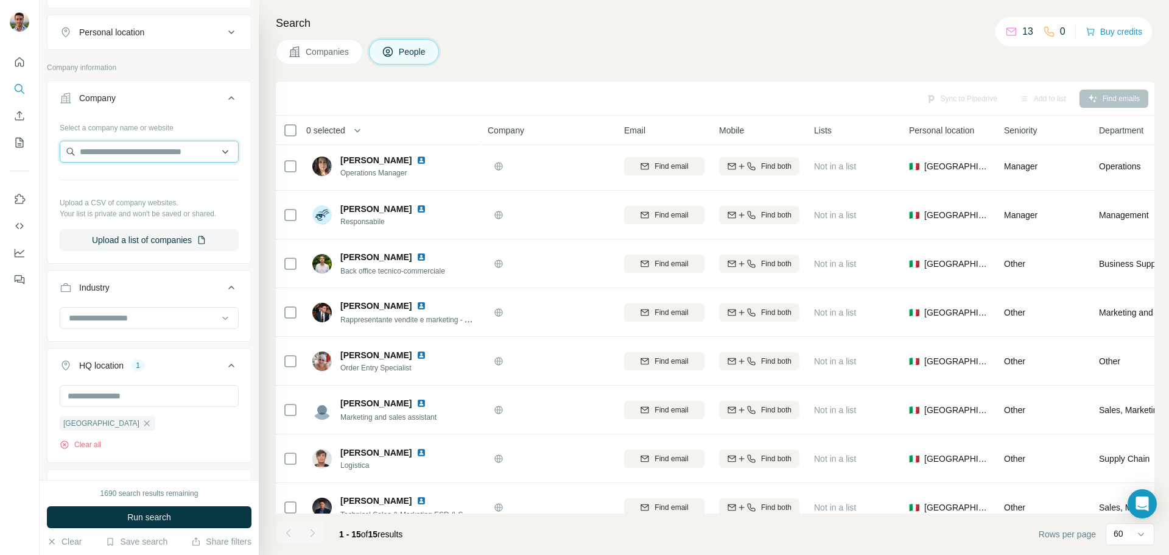
click at [107, 153] on input "text" at bounding box center [149, 152] width 179 height 22
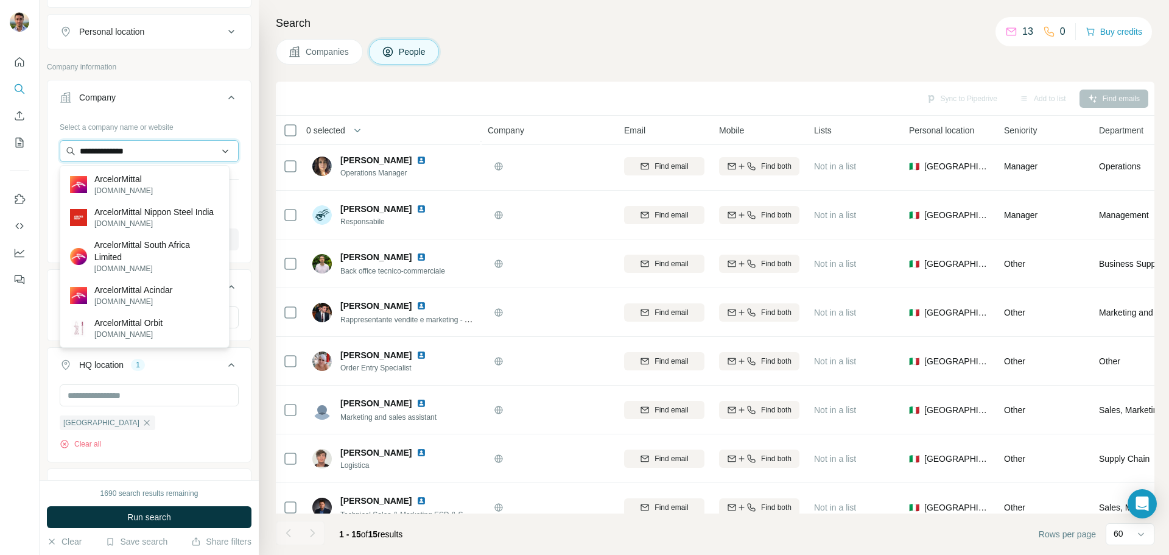
scroll to position [244, 0]
click at [140, 144] on input "**********" at bounding box center [149, 152] width 179 height 22
click at [132, 153] on input "**********" at bounding box center [149, 152] width 179 height 22
click at [129, 150] on input "**********" at bounding box center [149, 152] width 179 height 22
click at [130, 150] on input "**********" at bounding box center [149, 152] width 179 height 22
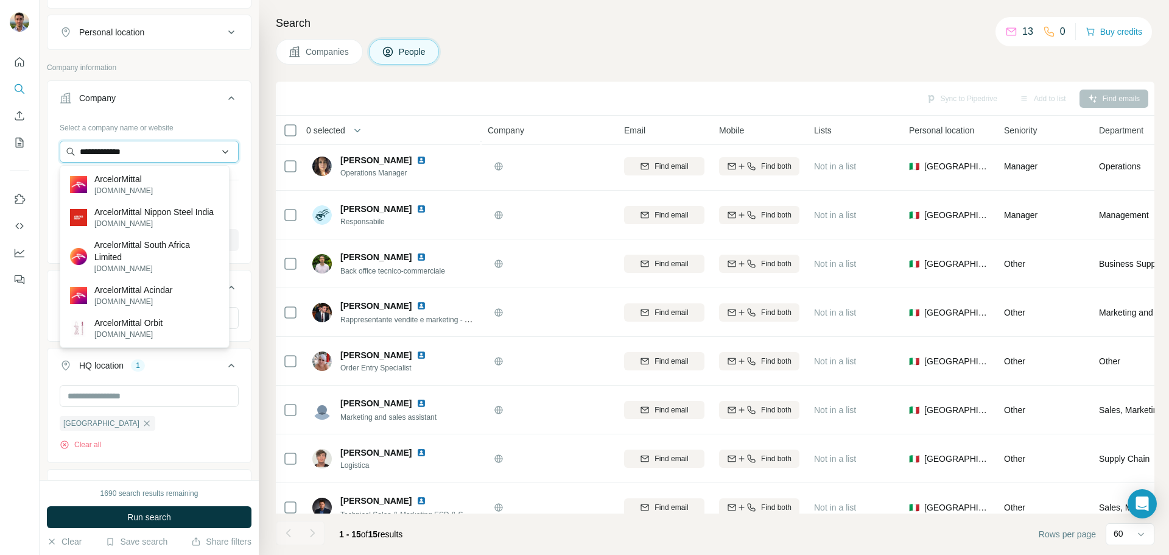
paste input "**********"
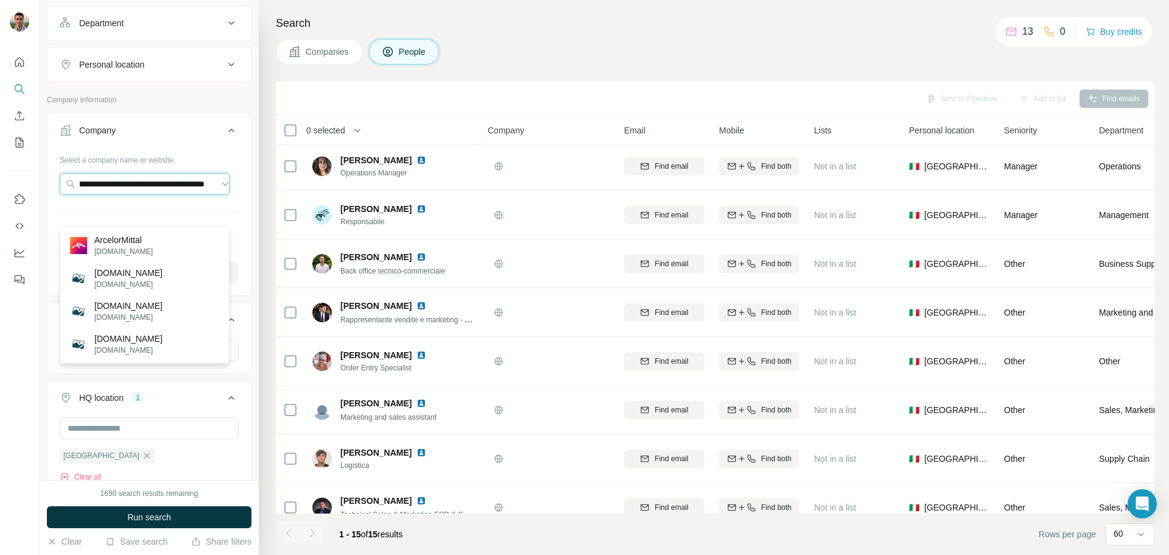
scroll to position [183, 0]
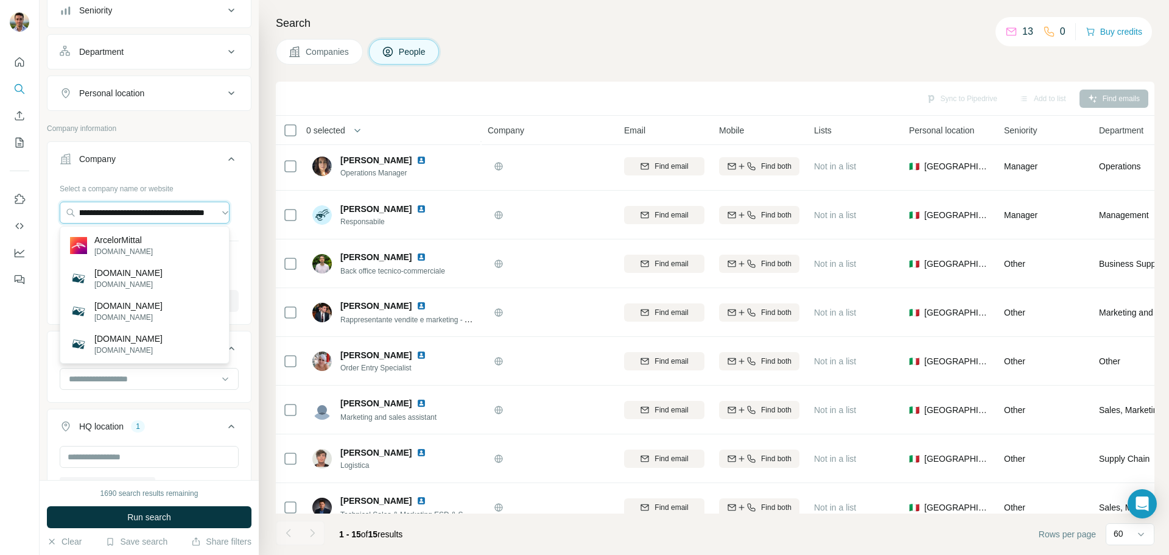
type input "**********"
click at [163, 248] on div "ArcelorMittal [DOMAIN_NAME]" at bounding box center [145, 245] width 164 height 33
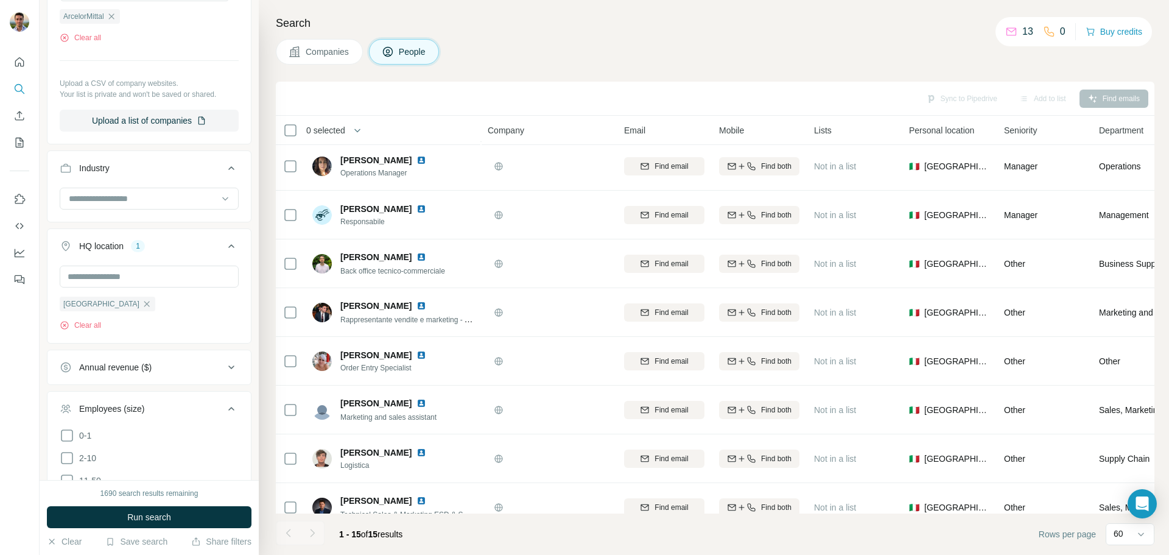
scroll to position [426, 0]
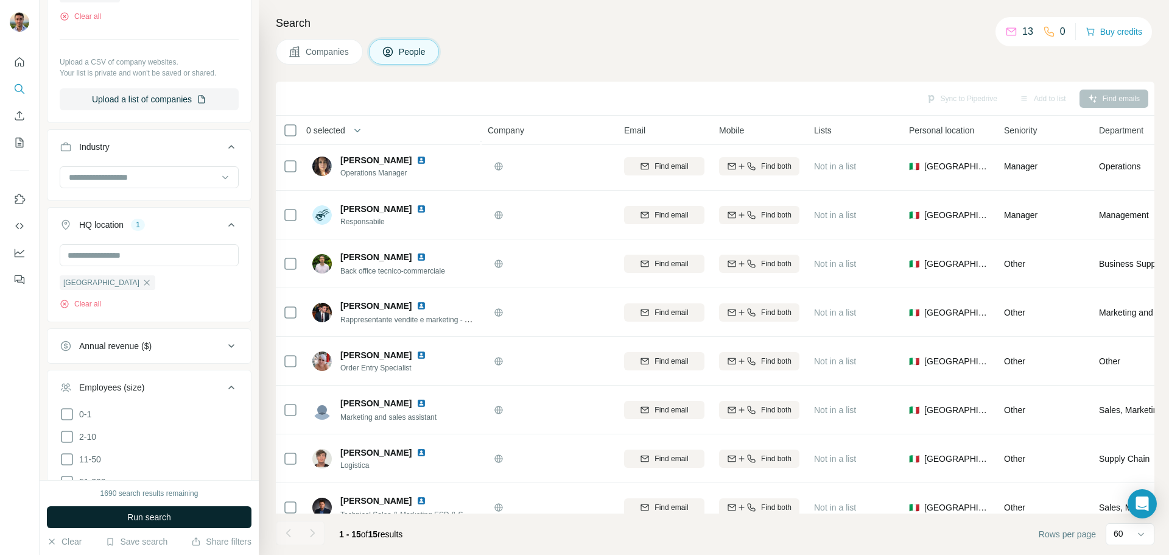
click at [161, 518] on span "Run search" at bounding box center [149, 517] width 44 height 12
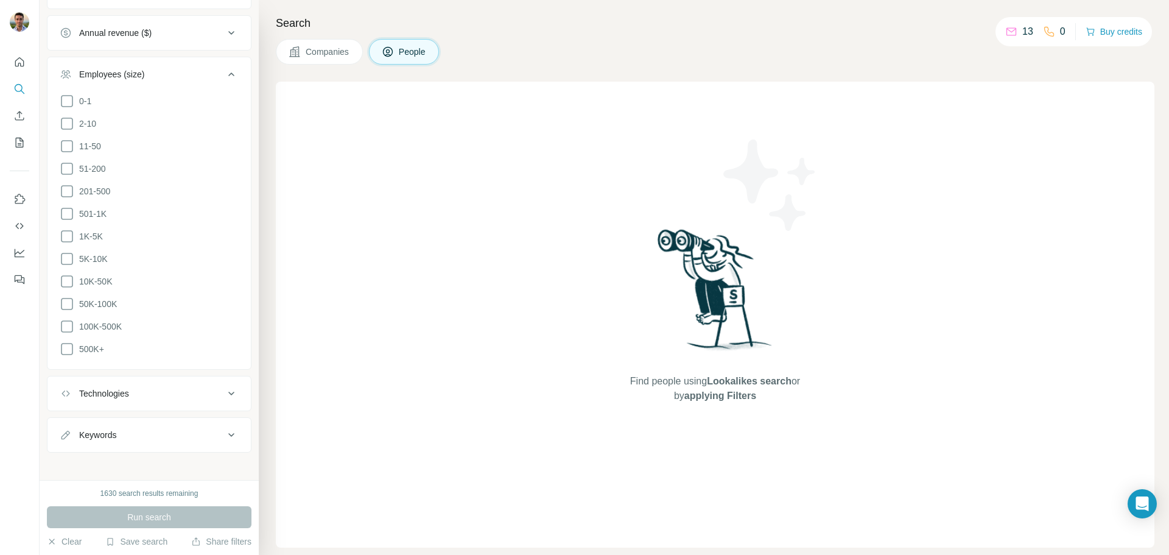
scroll to position [740, 0]
click at [72, 92] on button "Employees (size)" at bounding box center [149, 76] width 203 height 34
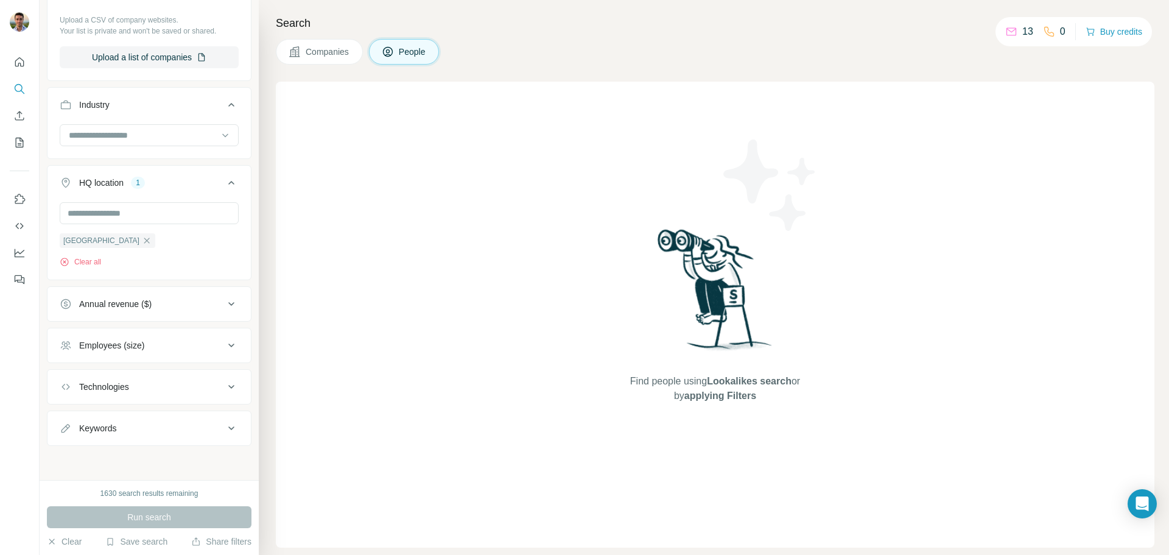
scroll to position [470, 0]
click at [130, 346] on div "Employees (size)" at bounding box center [111, 345] width 65 height 12
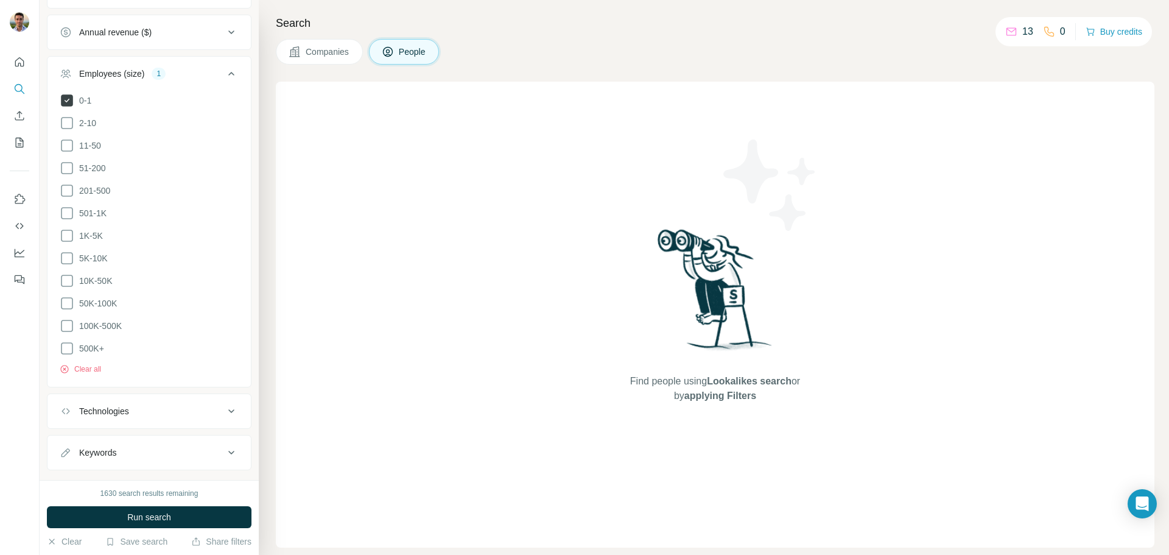
click at [68, 98] on icon at bounding box center [67, 100] width 12 height 12
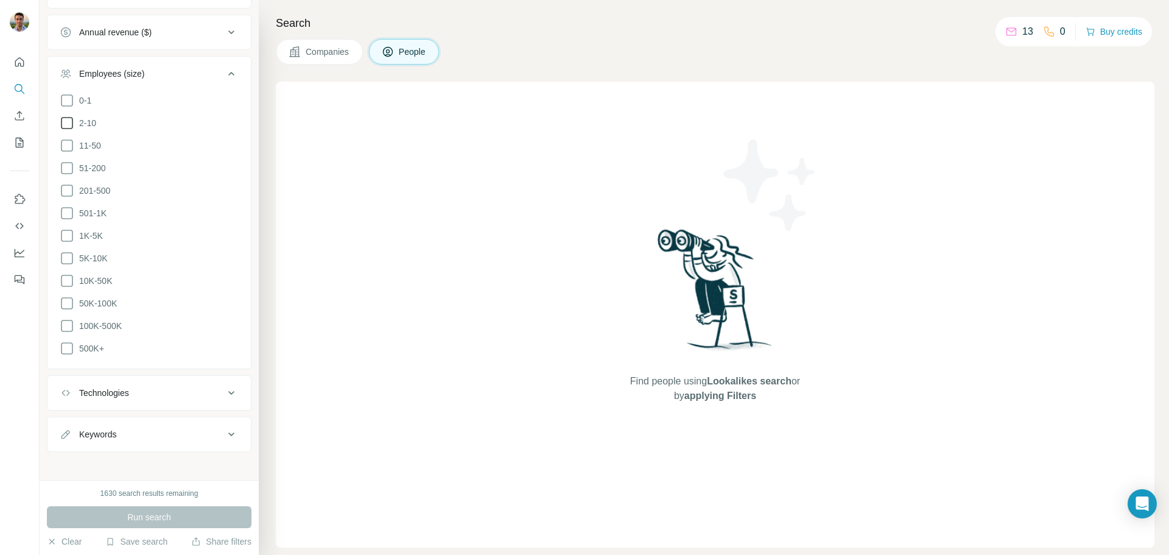
click at [69, 126] on icon at bounding box center [67, 123] width 15 height 15
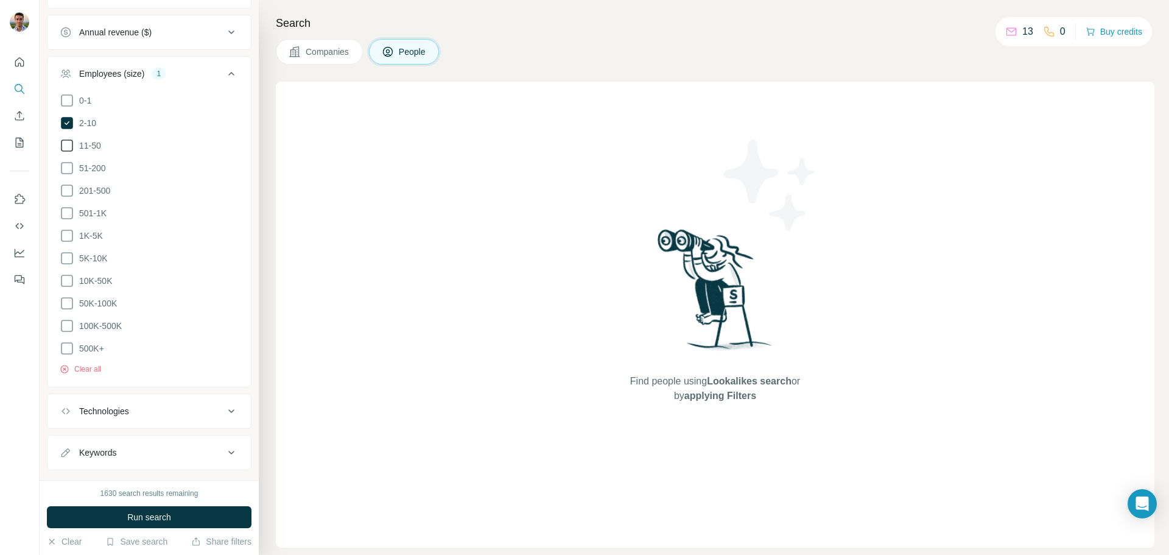
click at [70, 146] on icon at bounding box center [67, 145] width 15 height 15
click at [71, 165] on icon at bounding box center [67, 168] width 15 height 15
click at [167, 515] on span "Run search" at bounding box center [149, 517] width 44 height 12
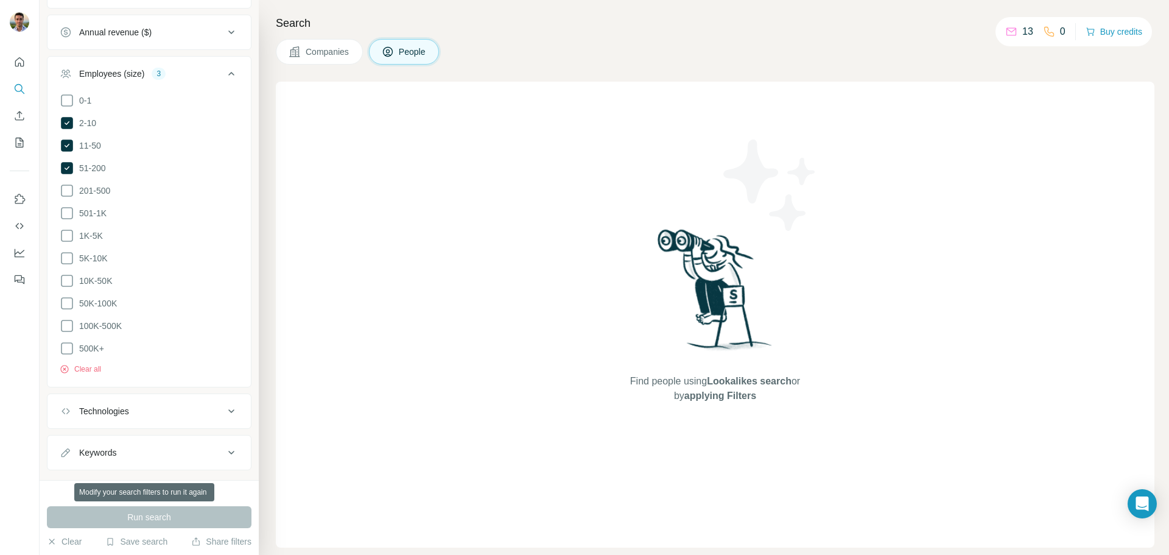
click at [167, 515] on div "Run search" at bounding box center [149, 517] width 205 height 22
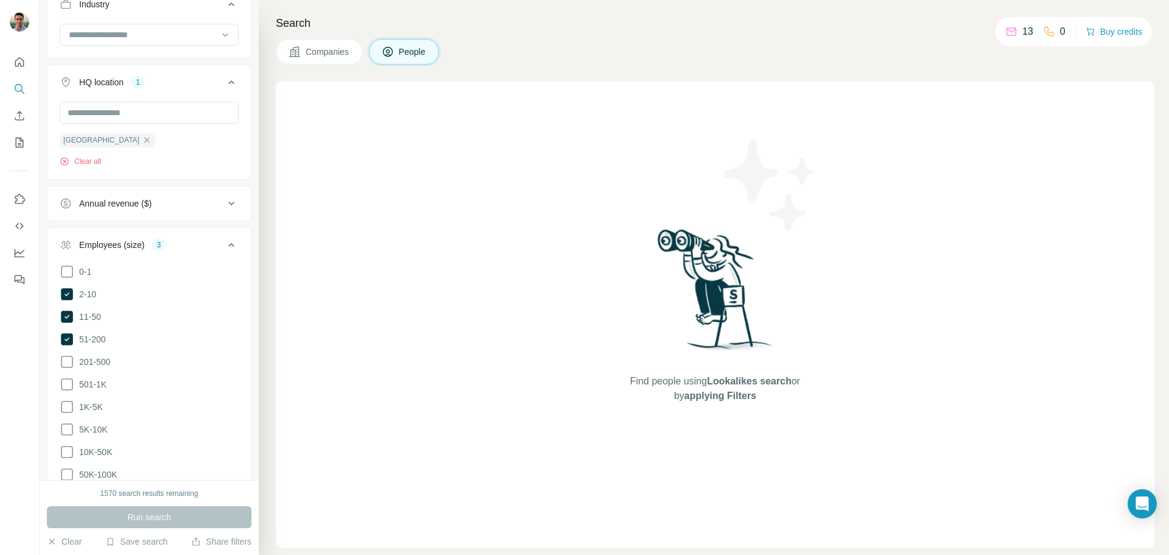
scroll to position [557, 0]
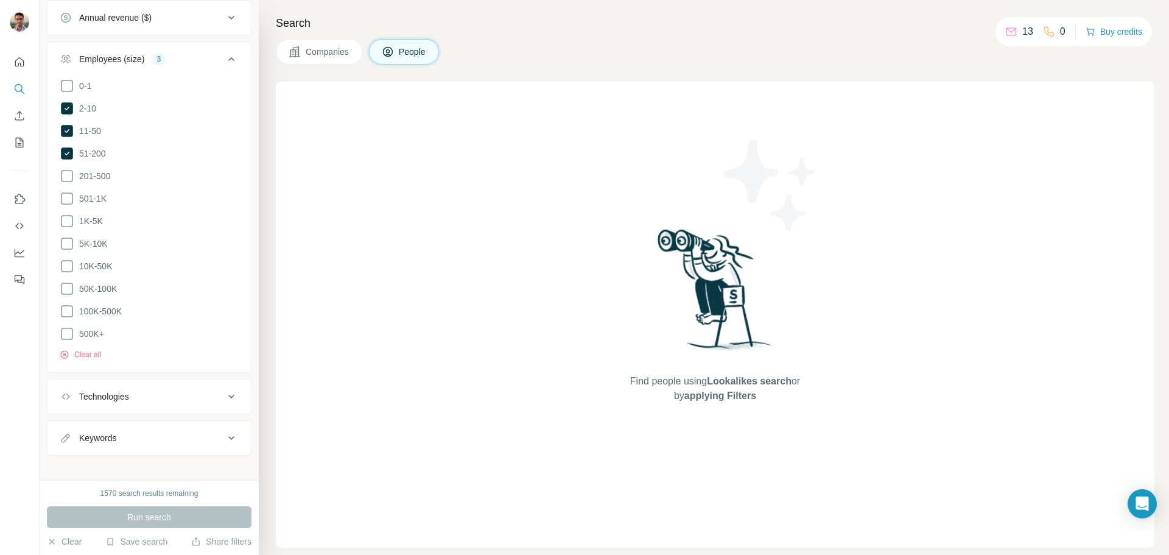
scroll to position [758, 0]
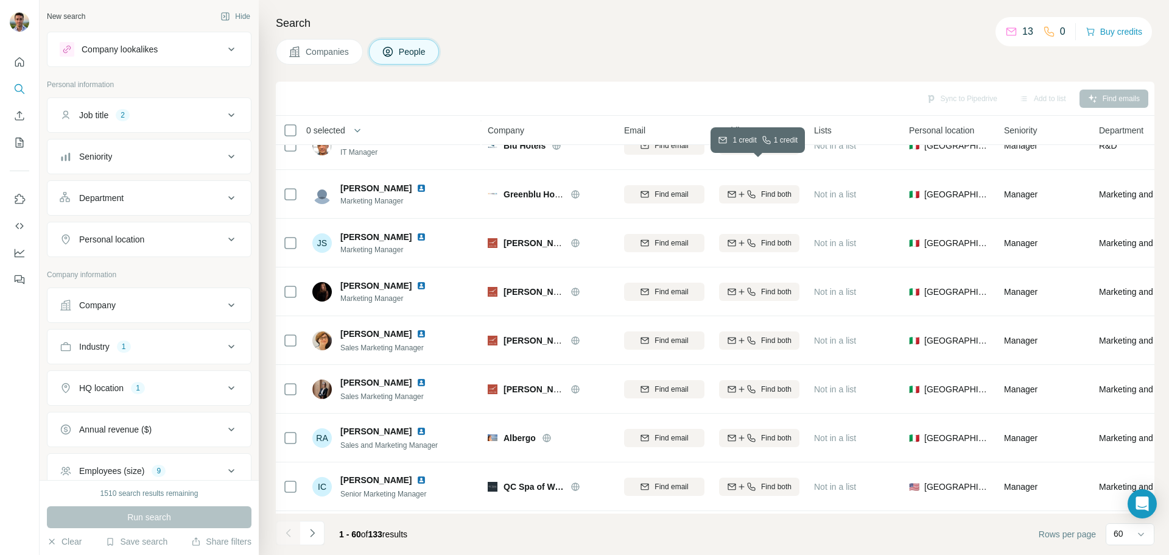
scroll to position [609, 0]
click at [1096, 36] on button "Buy credits" at bounding box center [1114, 31] width 57 height 17
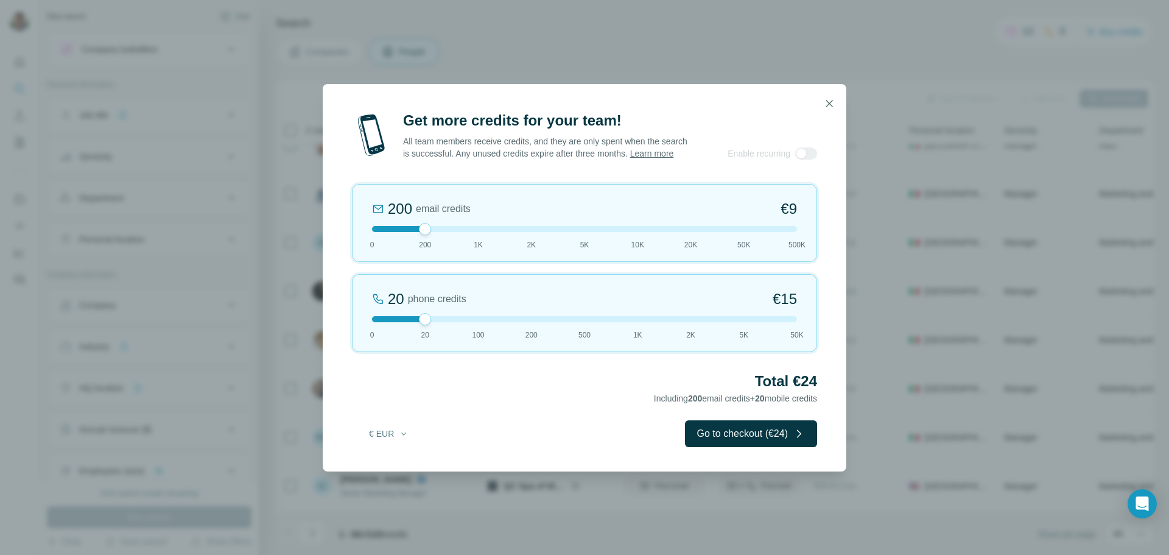
drag, startPoint x: 425, startPoint y: 330, endPoint x: 470, endPoint y: 260, distance: 82.8
click at [405, 312] on div "20 phone credits €15 0 20 100 200 500 1K 2K 5K 50K" at bounding box center [584, 313] width 465 height 78
click at [825, 99] on icon "button" at bounding box center [829, 103] width 12 height 12
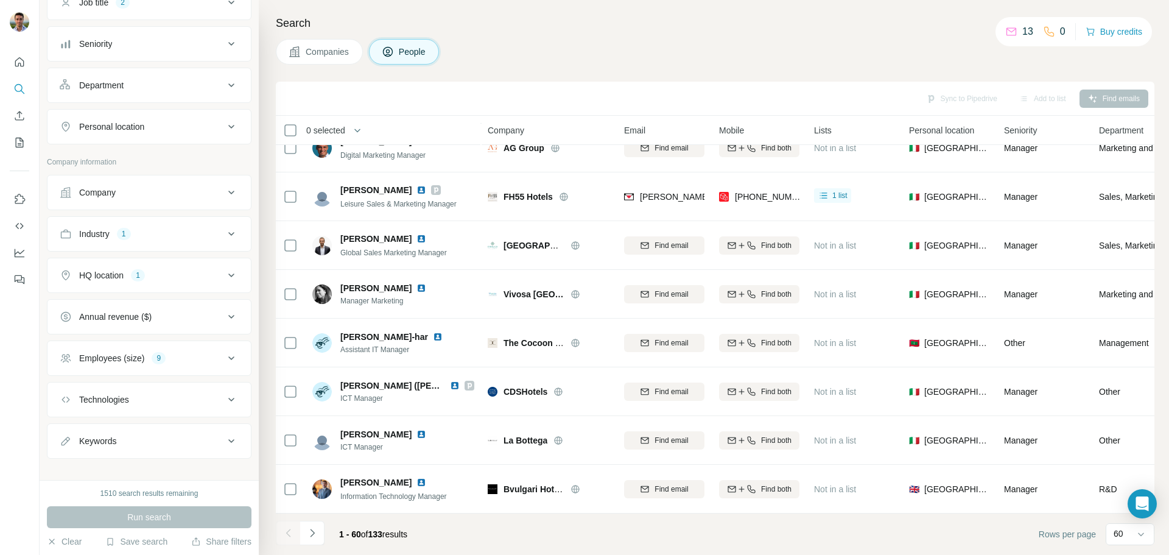
scroll to position [125, 0]
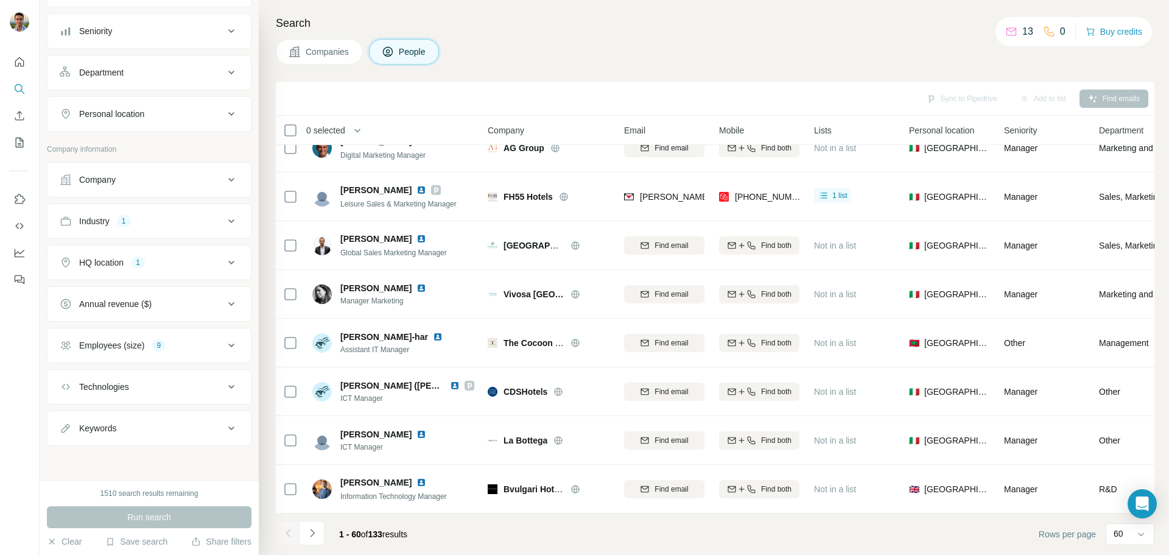
click at [224, 348] on icon at bounding box center [231, 345] width 15 height 15
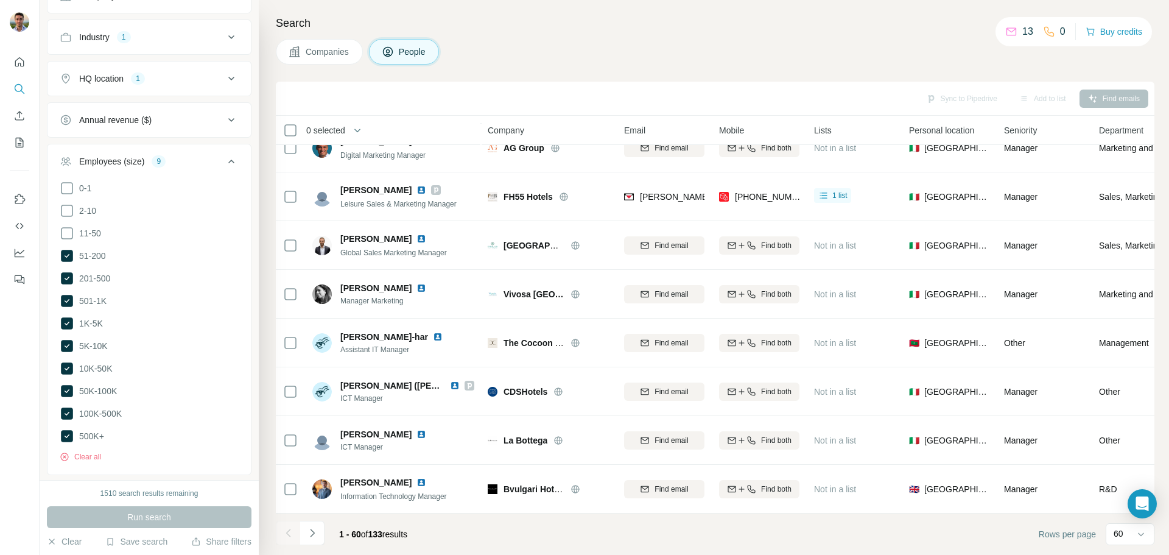
scroll to position [369, 0]
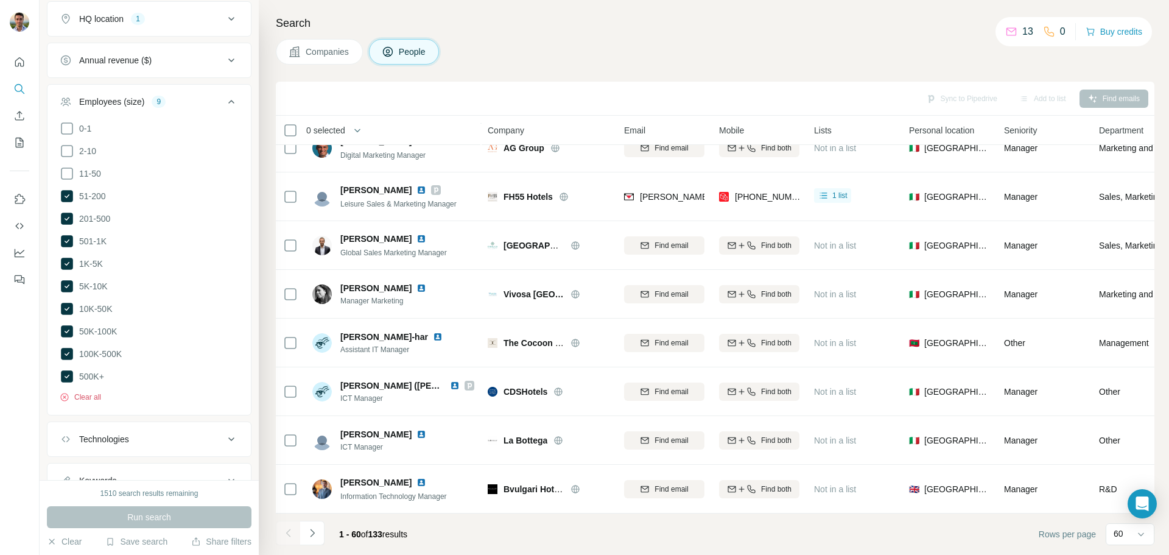
click at [88, 392] on button "Clear all" at bounding box center [80, 397] width 41 height 11
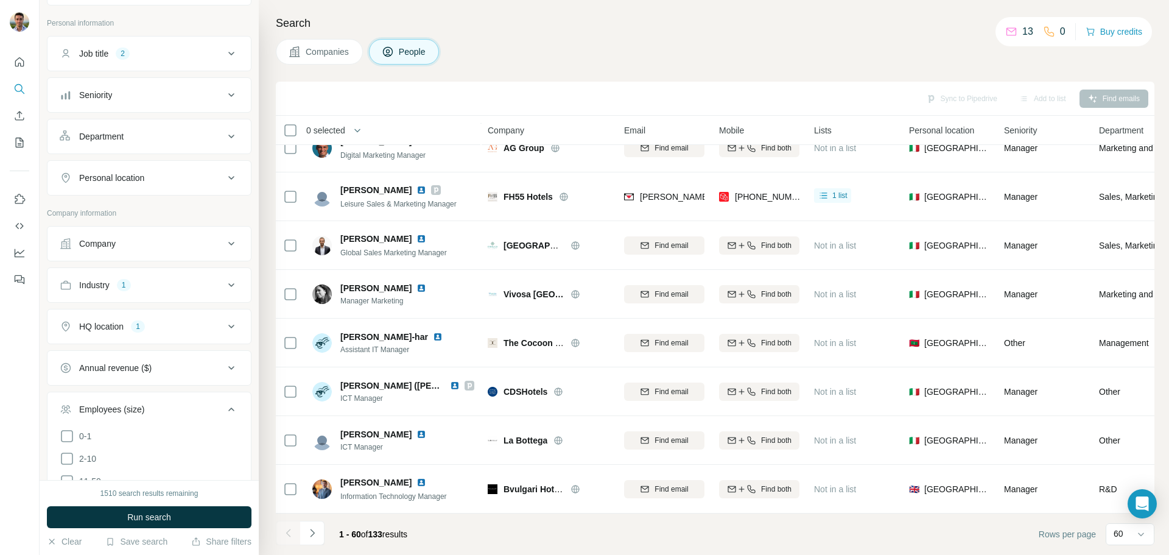
scroll to position [4, 0]
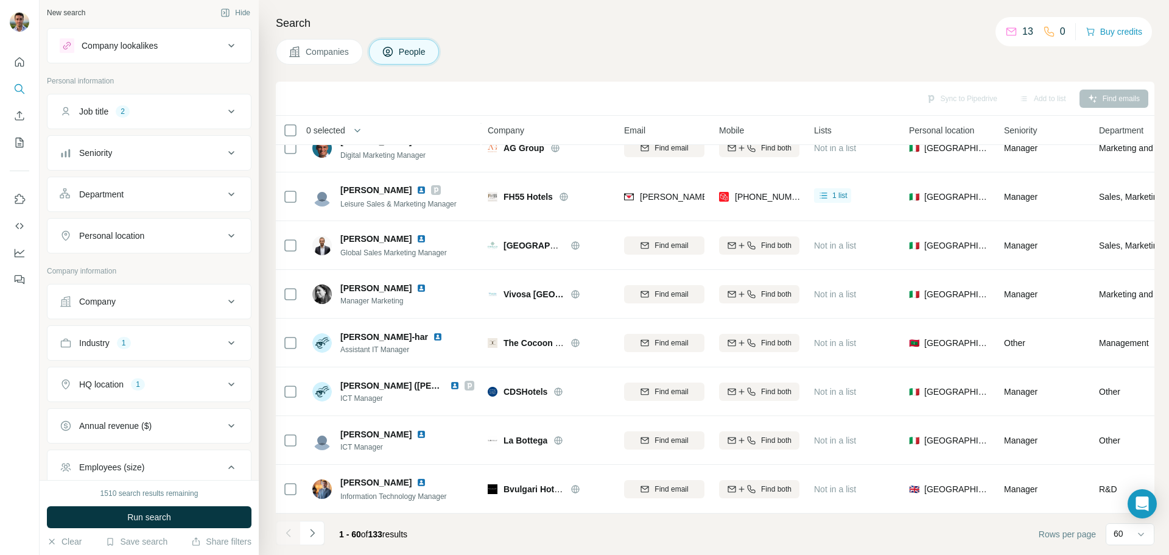
click at [150, 108] on div "Job title 2" at bounding box center [142, 111] width 164 height 12
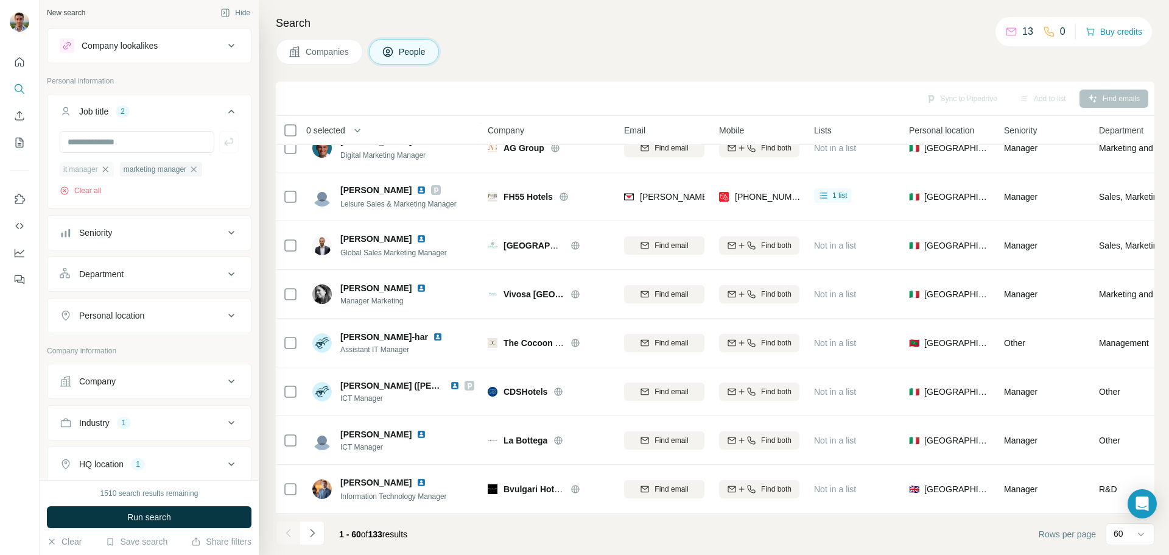
click at [104, 171] on icon "button" at bounding box center [105, 169] width 10 height 10
click at [133, 169] on icon "button" at bounding box center [134, 169] width 10 height 10
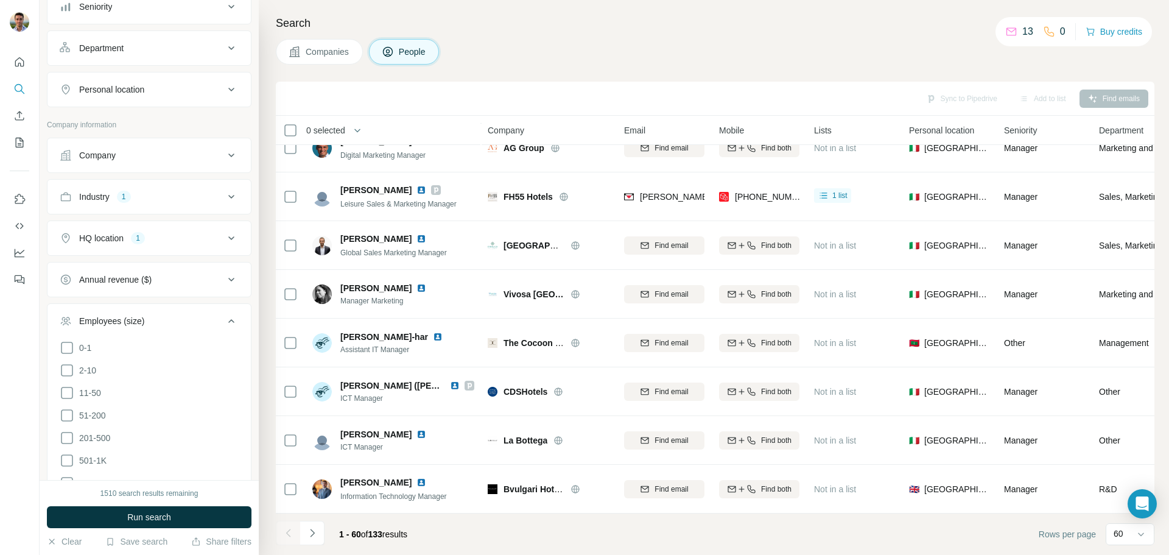
scroll to position [247, 0]
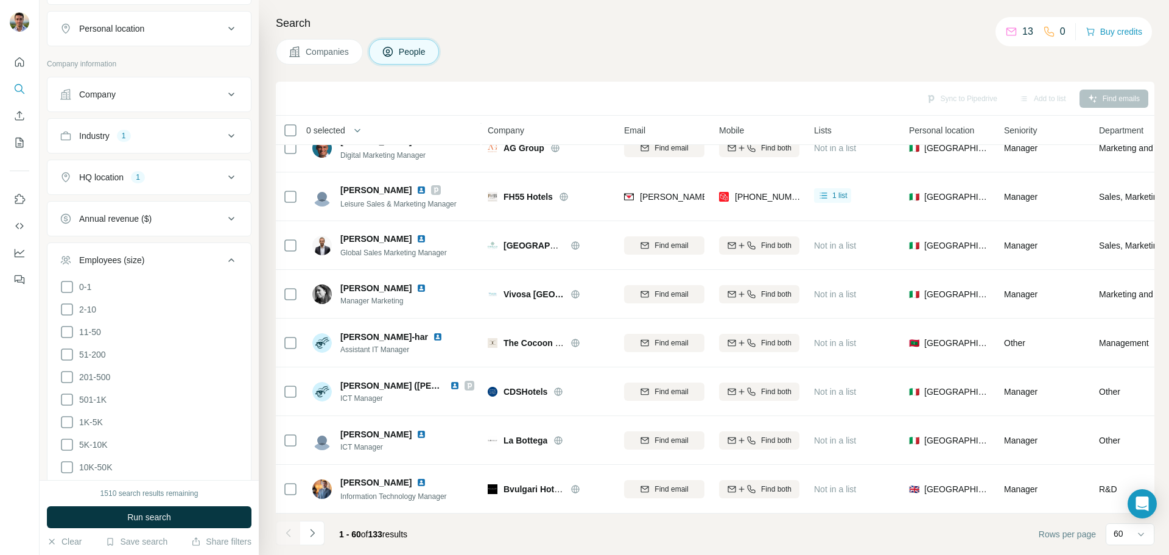
click at [165, 141] on div "Industry 1" at bounding box center [142, 136] width 164 height 12
click at [96, 212] on button "Clear all" at bounding box center [80, 215] width 41 height 11
click at [133, 93] on div "Company" at bounding box center [142, 94] width 164 height 12
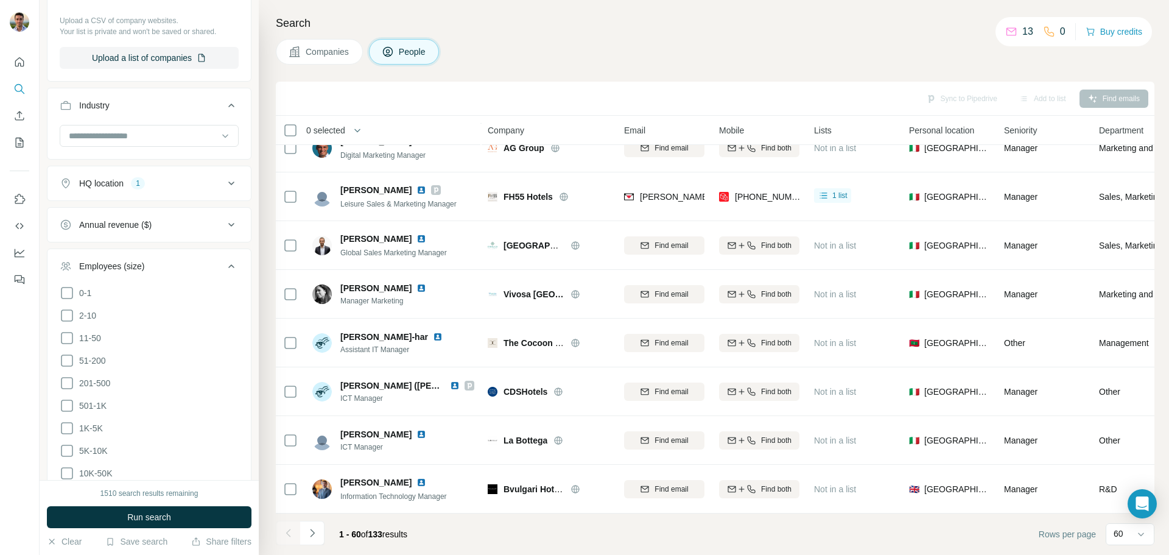
scroll to position [191, 0]
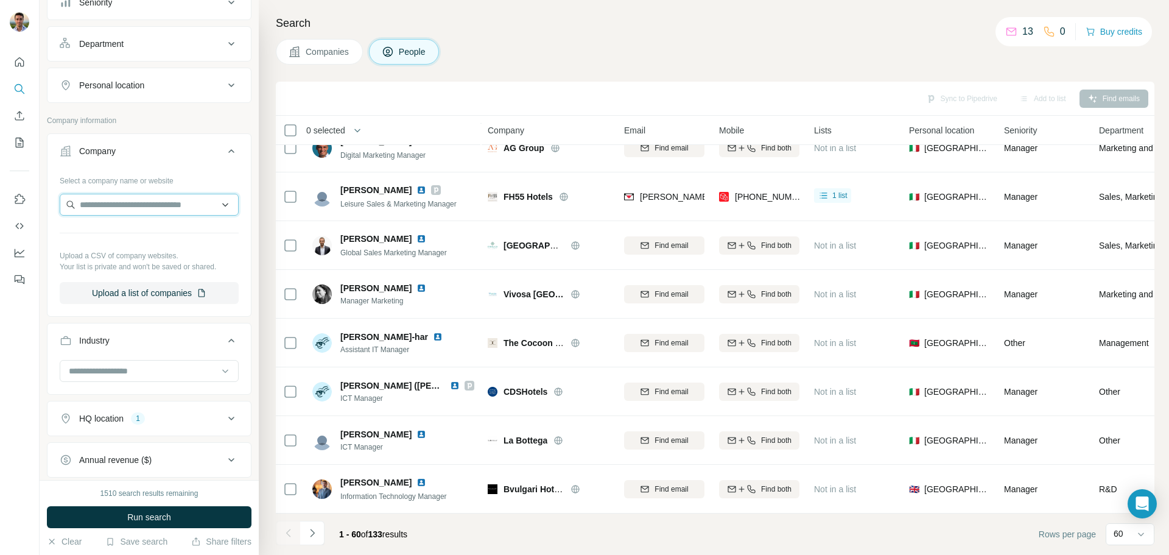
click at [118, 203] on input "text" at bounding box center [149, 205] width 179 height 22
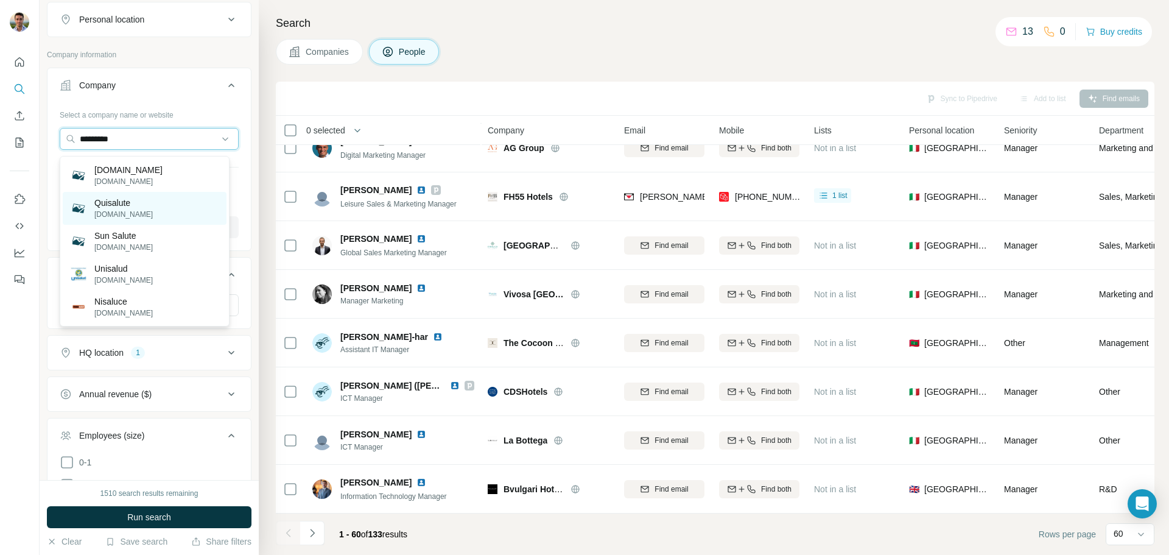
scroll to position [252, 0]
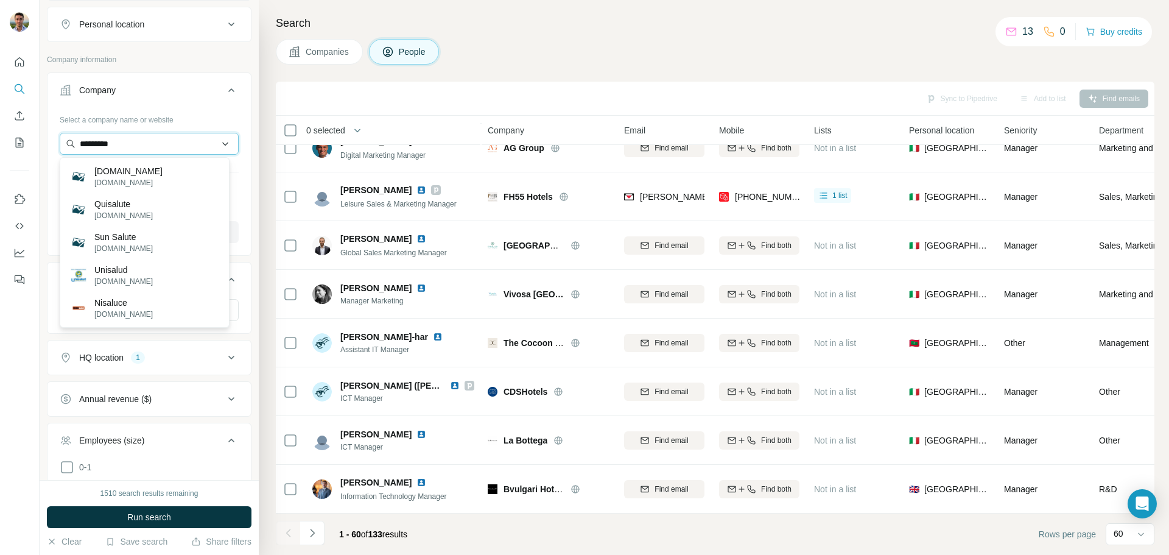
click at [92, 140] on input "*********" at bounding box center [149, 144] width 179 height 22
drag, startPoint x: 182, startPoint y: 147, endPoint x: 46, endPoint y: 144, distance: 135.9
click at [46, 144] on div "New search Hide Company lookalikes Personal information Job title Seniority Dep…" at bounding box center [149, 240] width 219 height 480
paste input "**********"
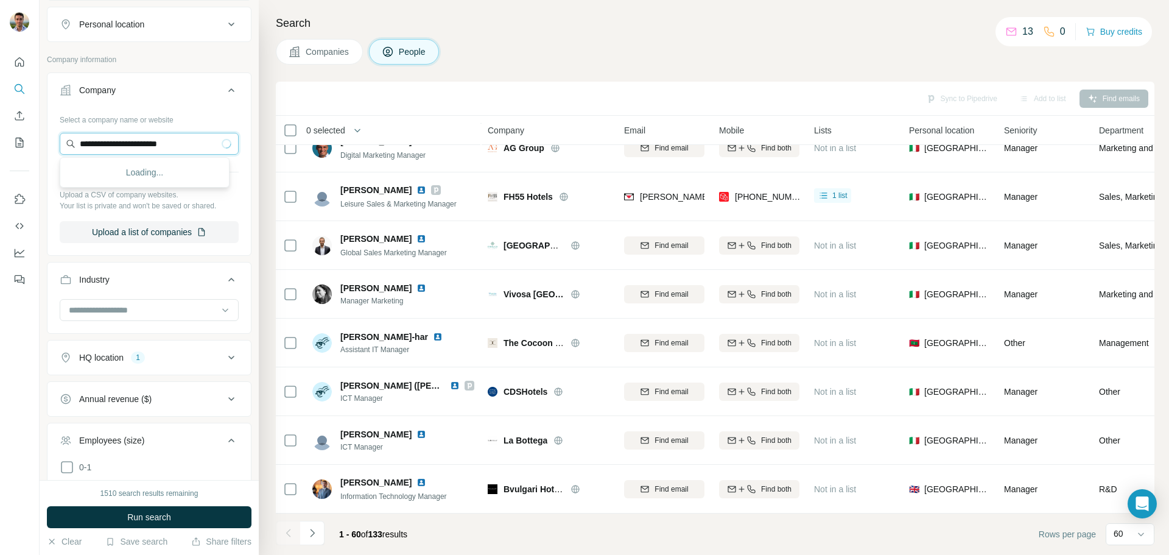
type input "**********"
click at [141, 178] on p "unisalute.it" at bounding box center [124, 182] width 60 height 11
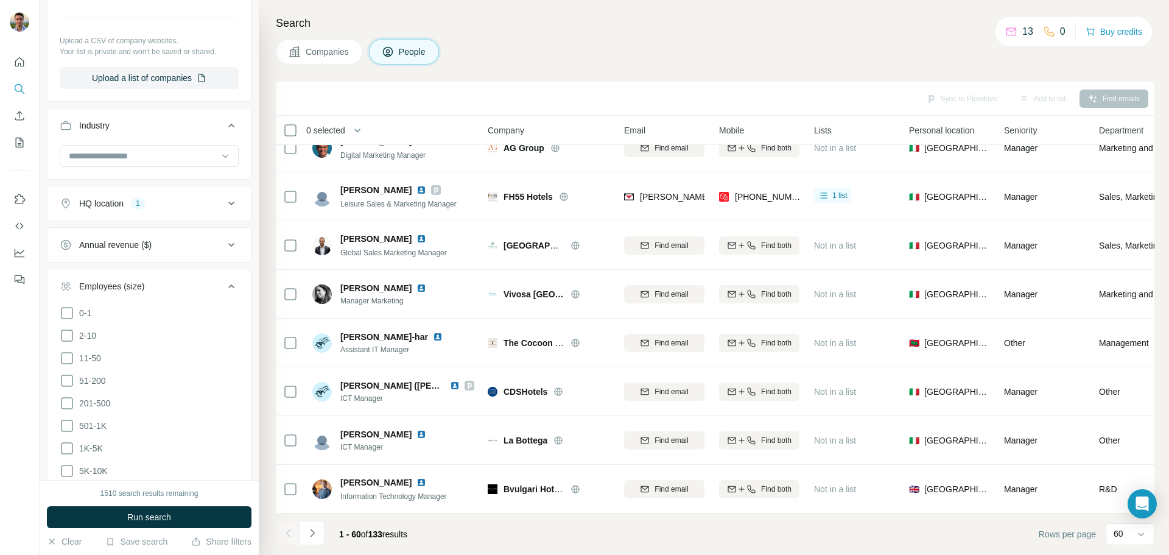
scroll to position [556, 0]
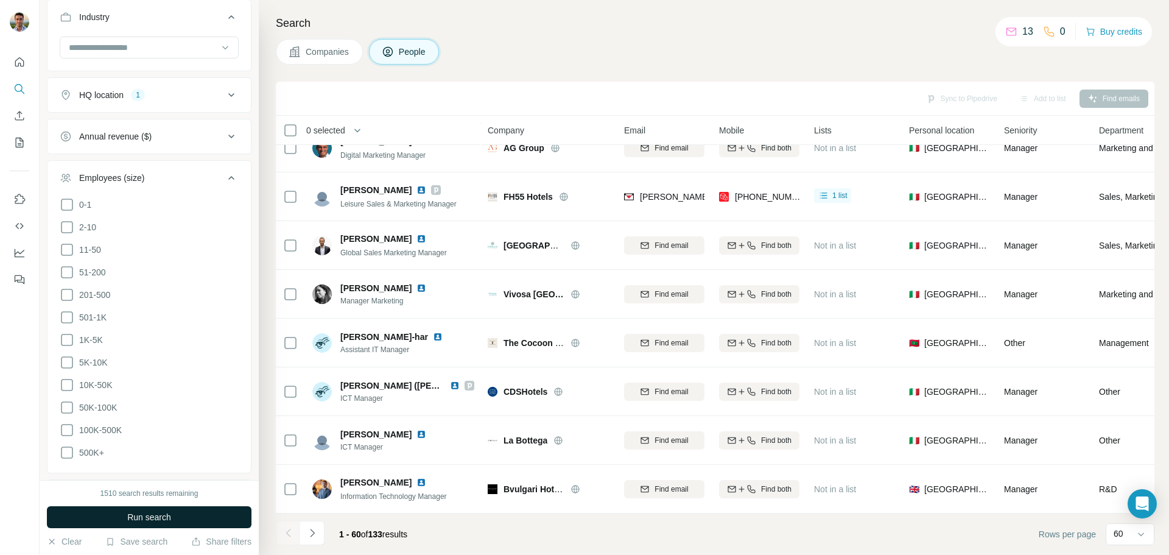
click at [174, 517] on button "Run search" at bounding box center [149, 517] width 205 height 22
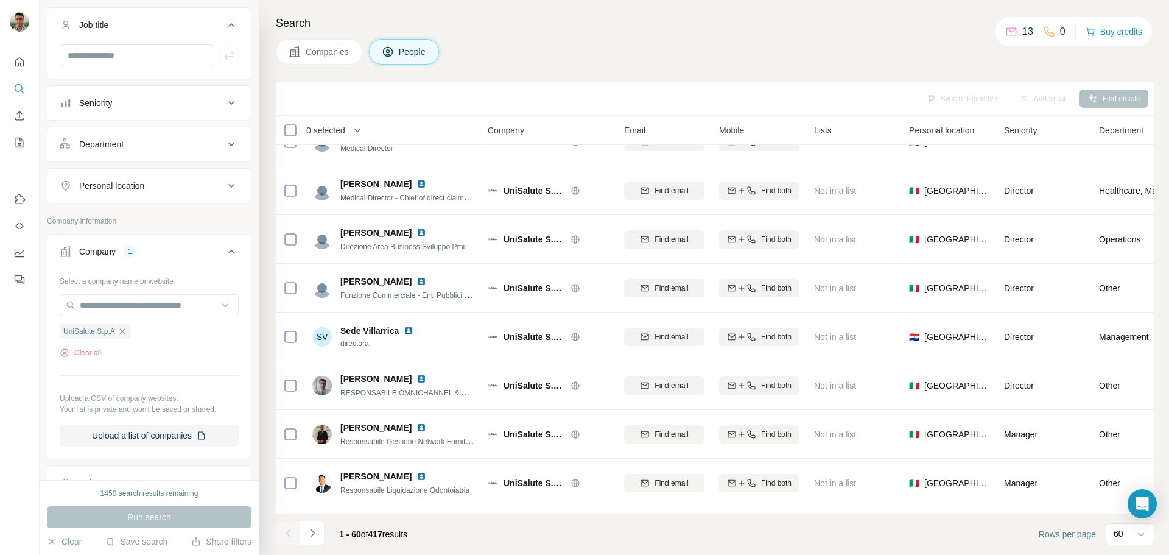
scroll to position [111, 0]
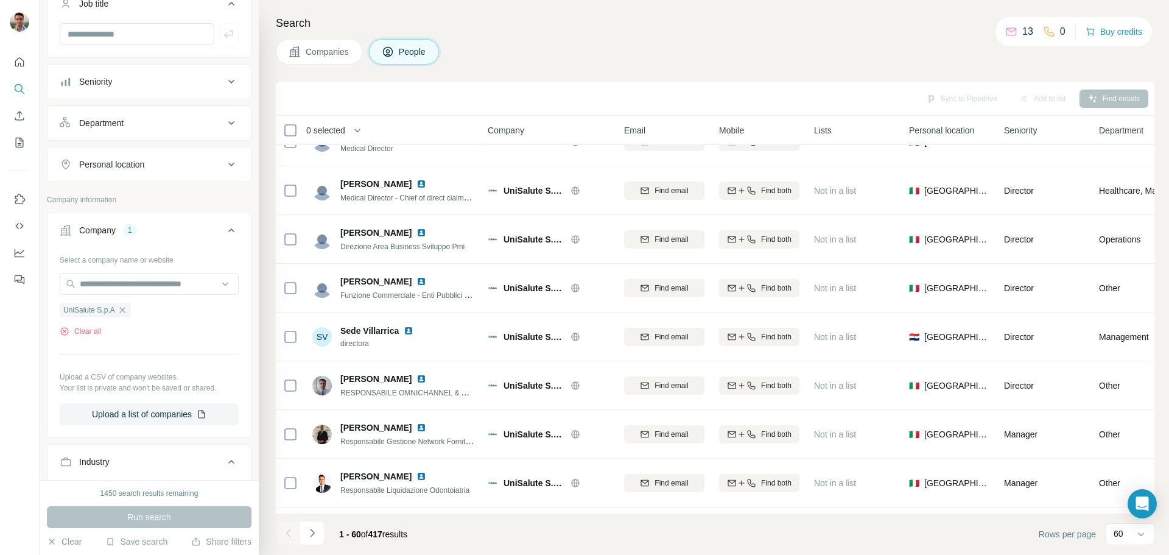
click at [124, 309] on icon "button" at bounding box center [123, 310] width 10 height 10
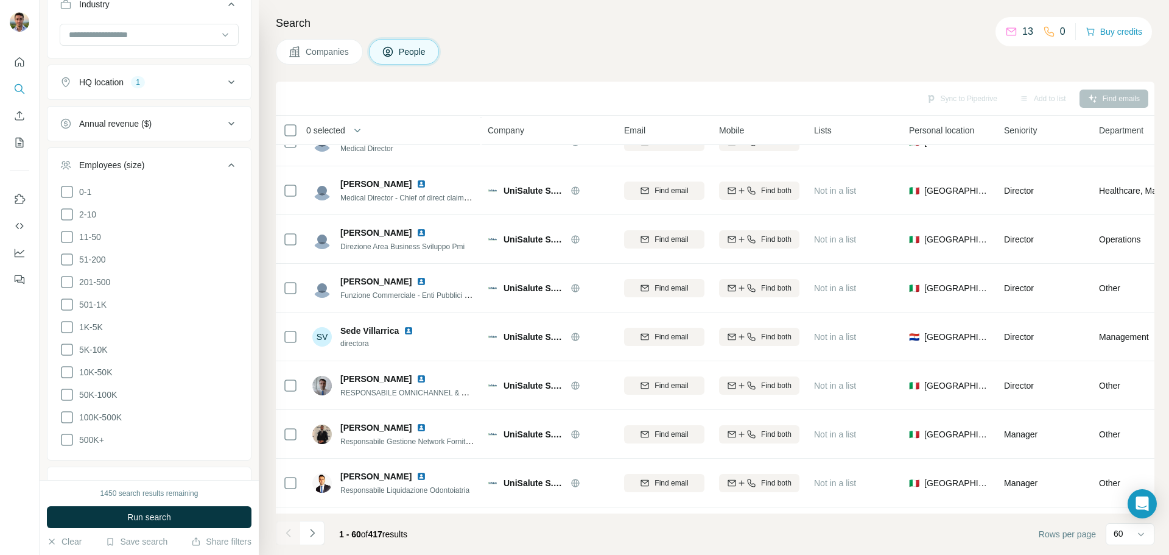
scroll to position [548, 0]
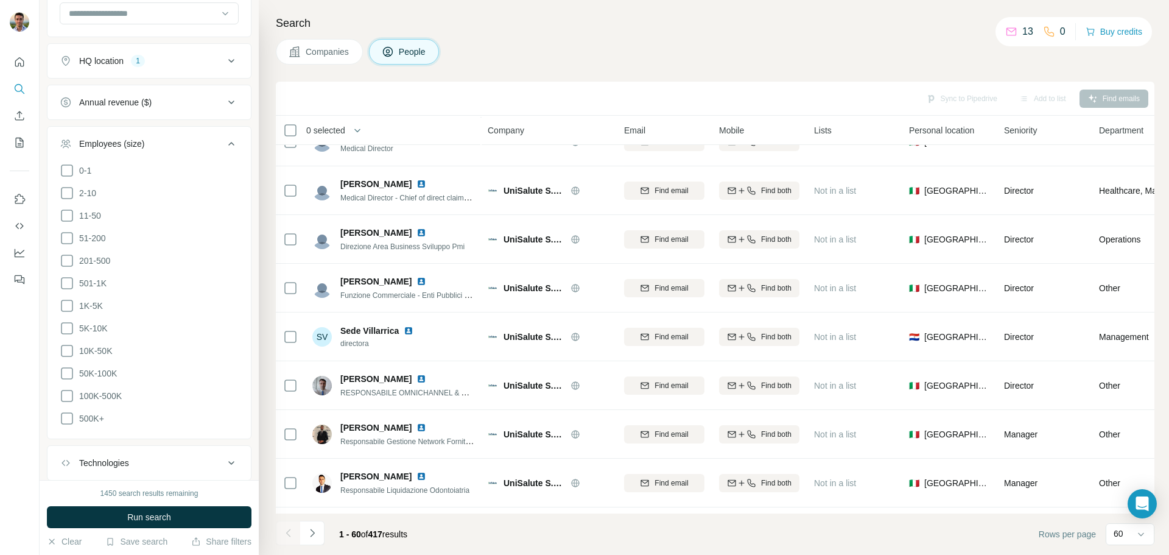
click at [224, 66] on icon at bounding box center [231, 61] width 15 height 15
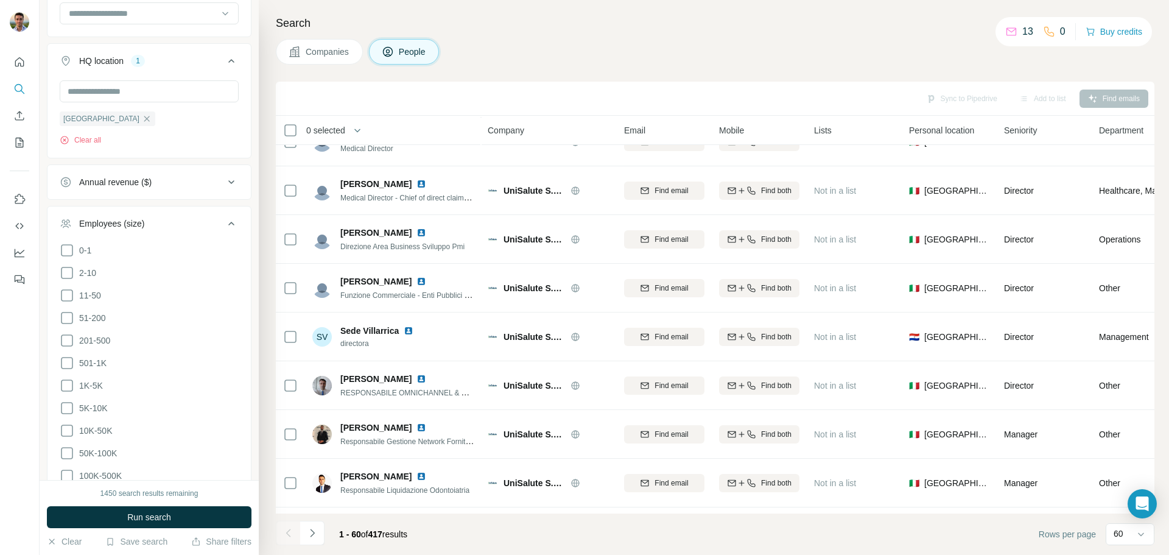
click at [224, 65] on icon at bounding box center [231, 61] width 15 height 15
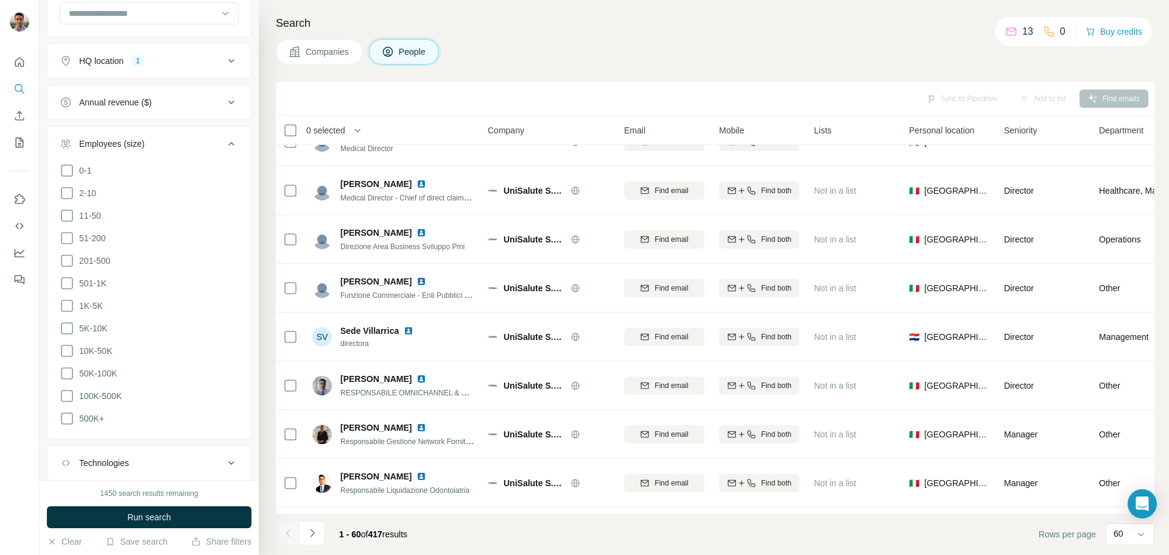
click at [224, 65] on icon at bounding box center [231, 61] width 15 height 15
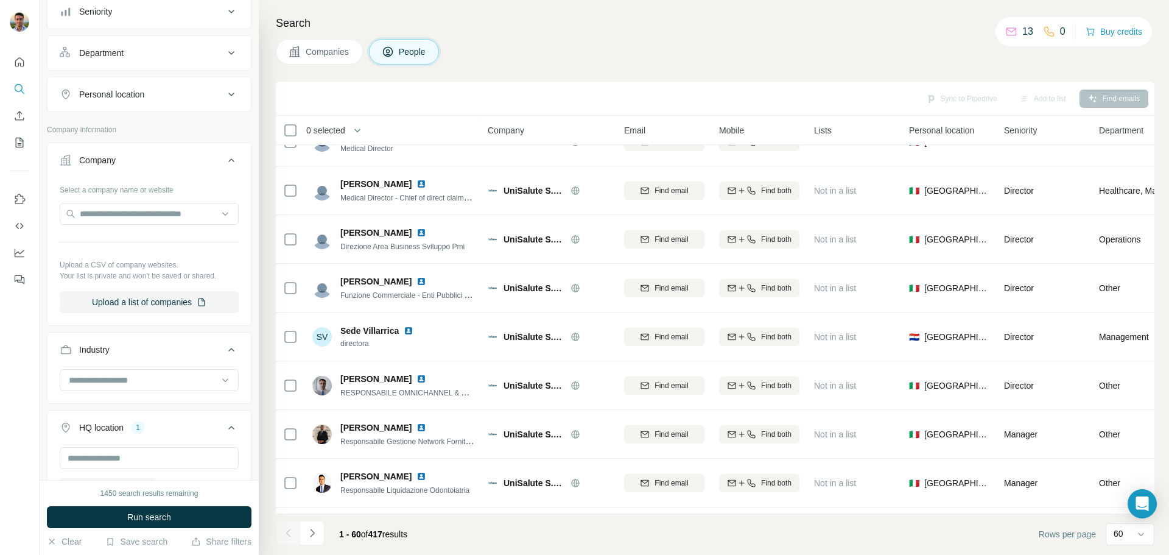
scroll to position [183, 0]
click at [124, 214] on input "text" at bounding box center [149, 213] width 179 height 22
paste input "**********"
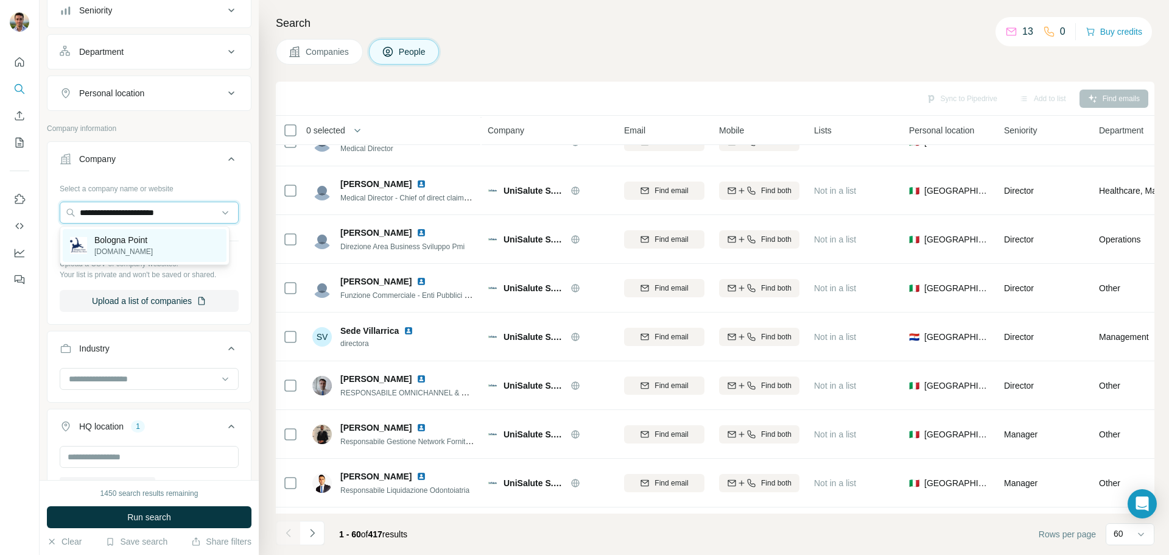
type input "**********"
click at [142, 243] on p "Bologna Point" at bounding box center [123, 240] width 58 height 12
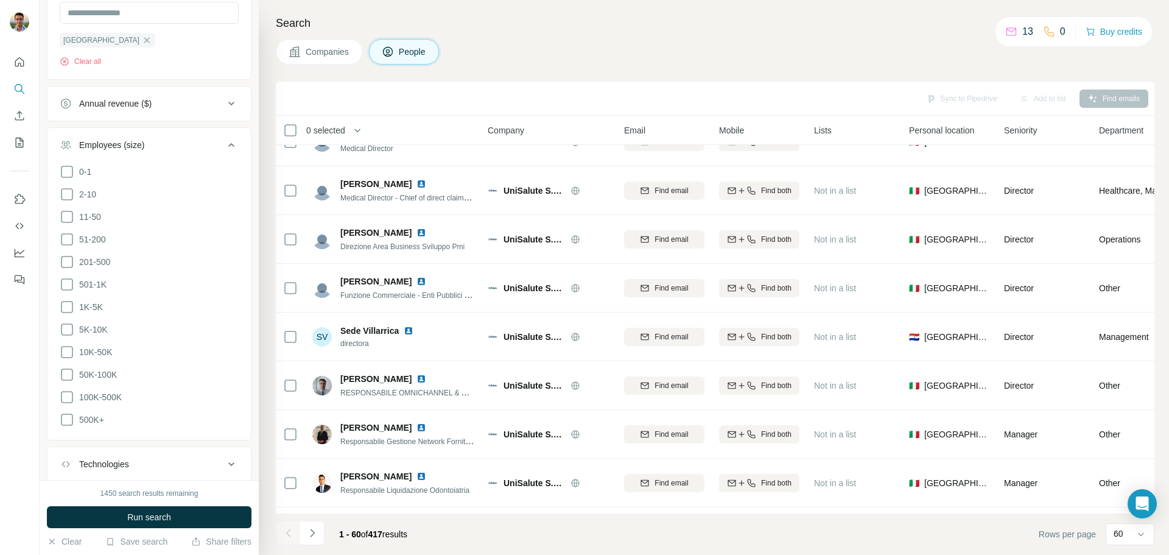
scroll to position [740, 0]
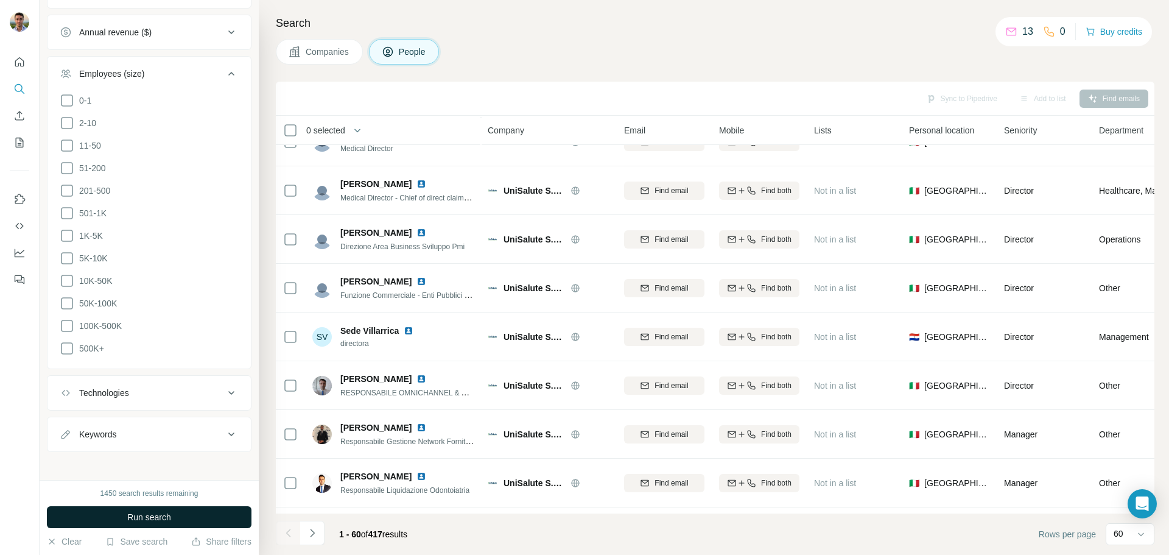
click at [158, 518] on span "Run search" at bounding box center [149, 517] width 44 height 12
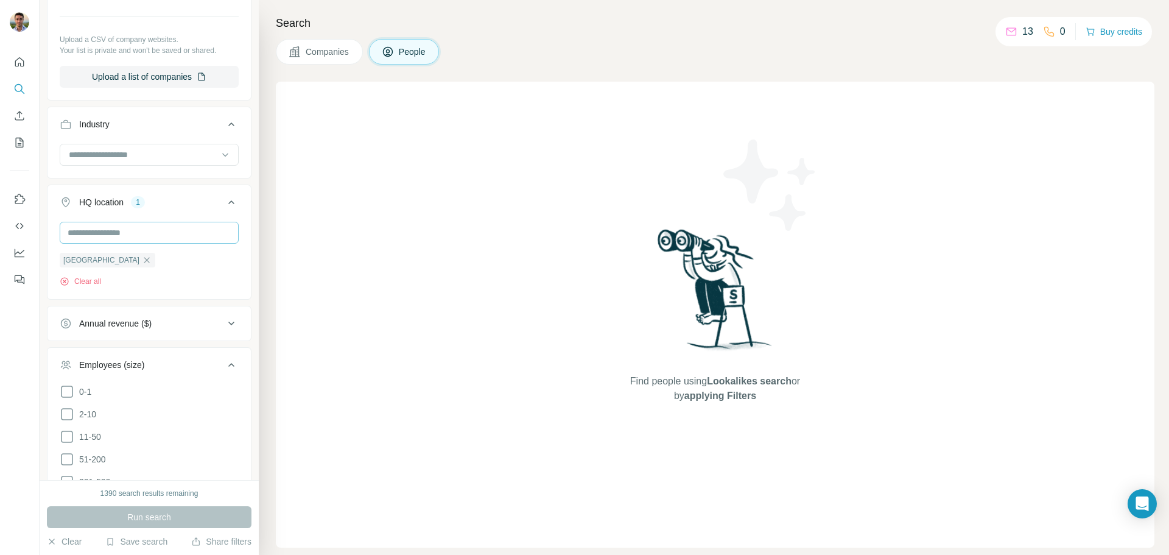
scroll to position [435, 0]
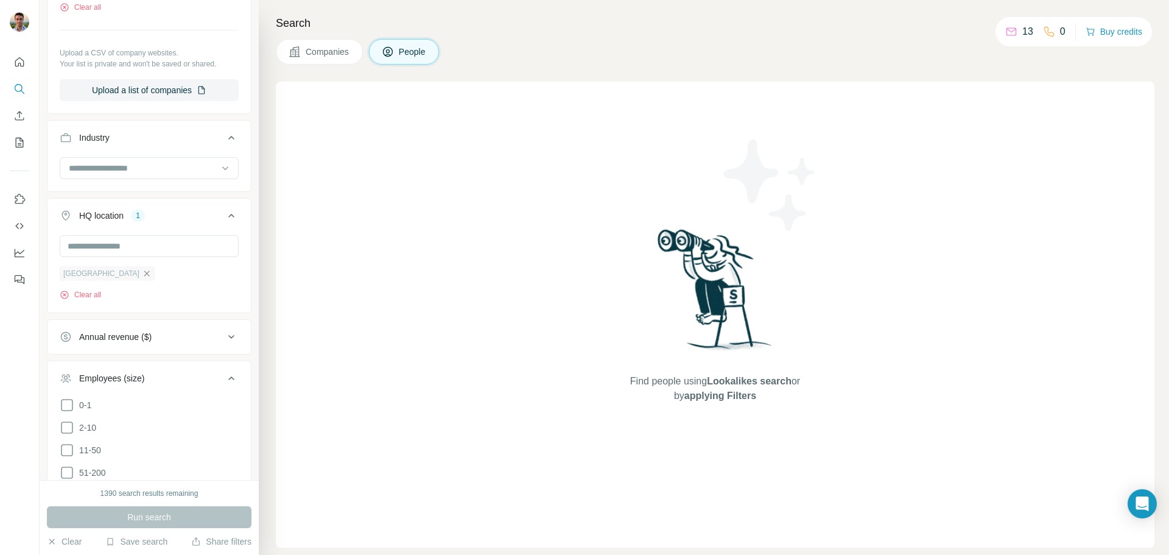
click at [142, 270] on icon "button" at bounding box center [147, 274] width 10 height 10
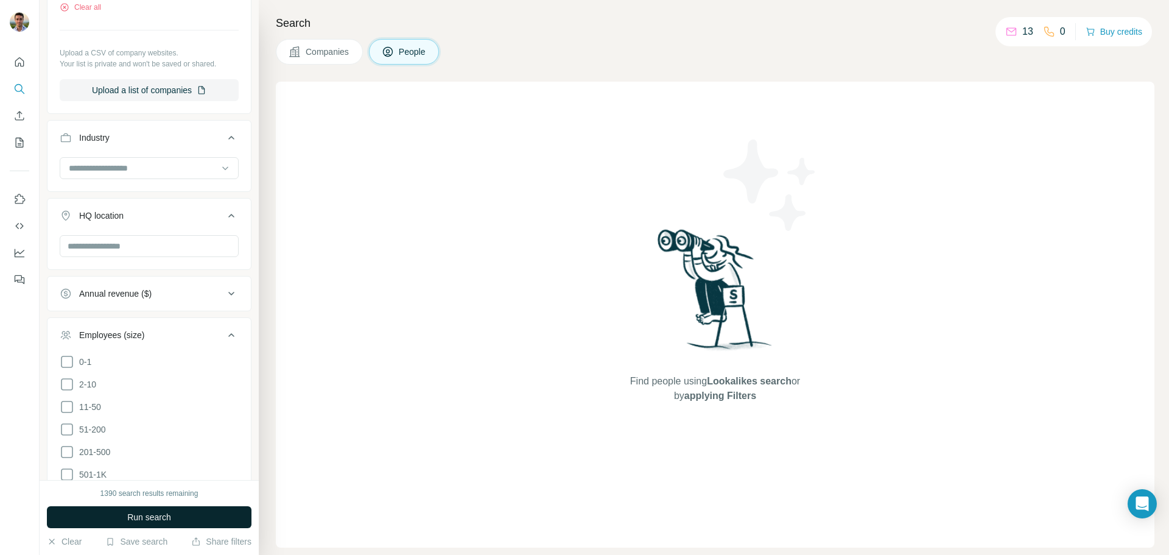
click at [164, 521] on span "Run search" at bounding box center [149, 517] width 44 height 12
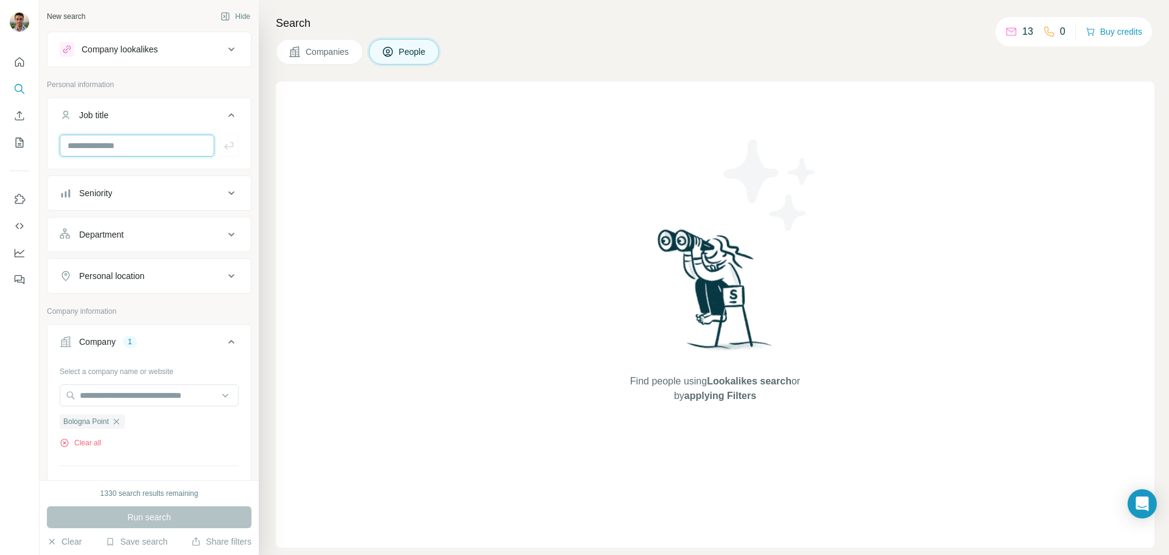
click at [167, 148] on input "text" at bounding box center [137, 146] width 155 height 22
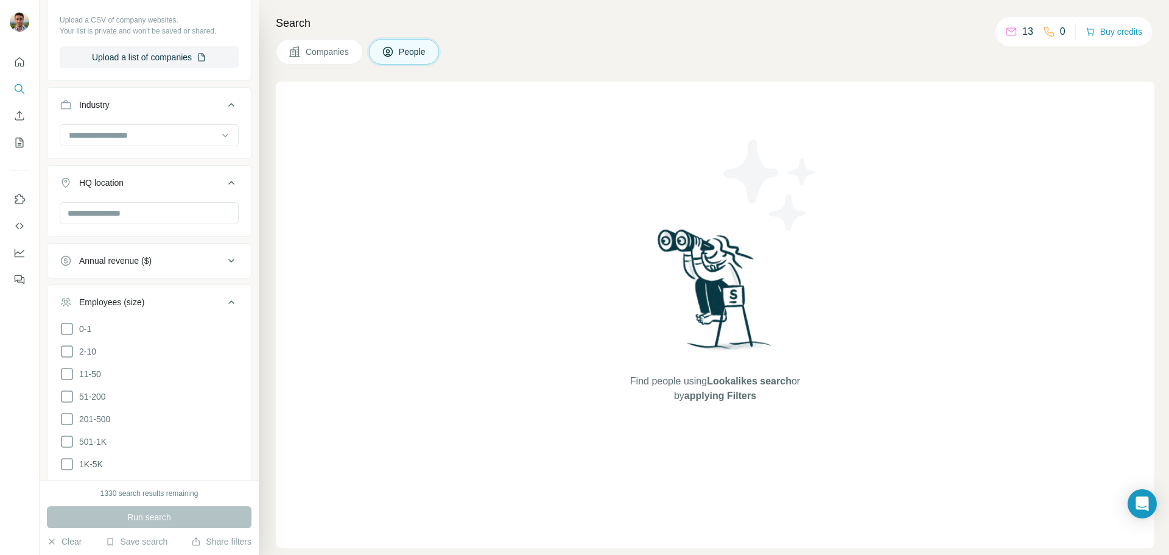
scroll to position [392, 0]
